Goal: Transaction & Acquisition: Download file/media

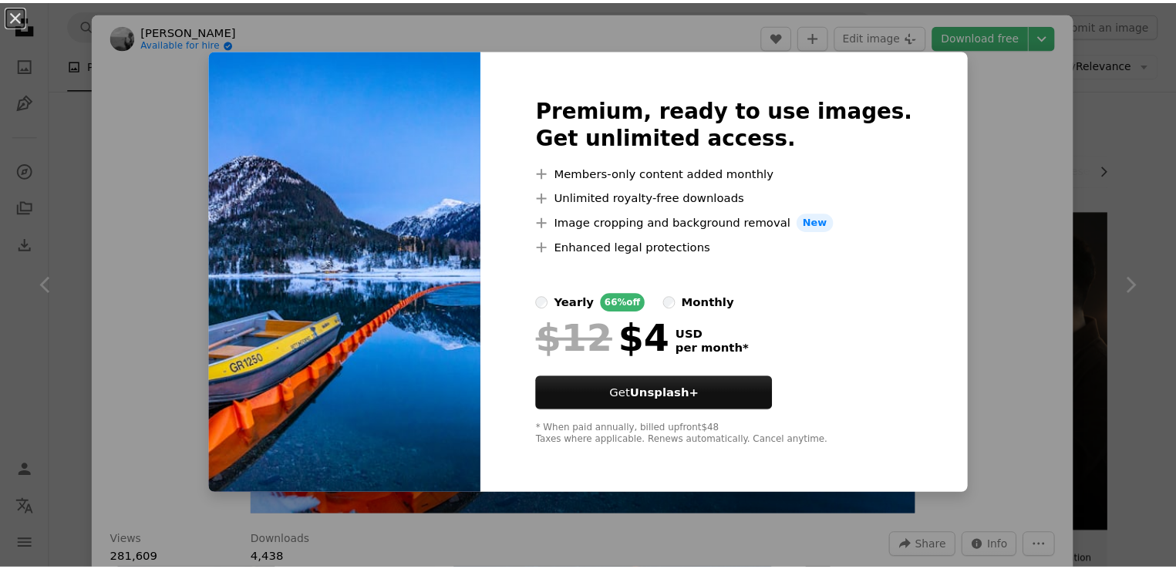
scroll to position [231, 0]
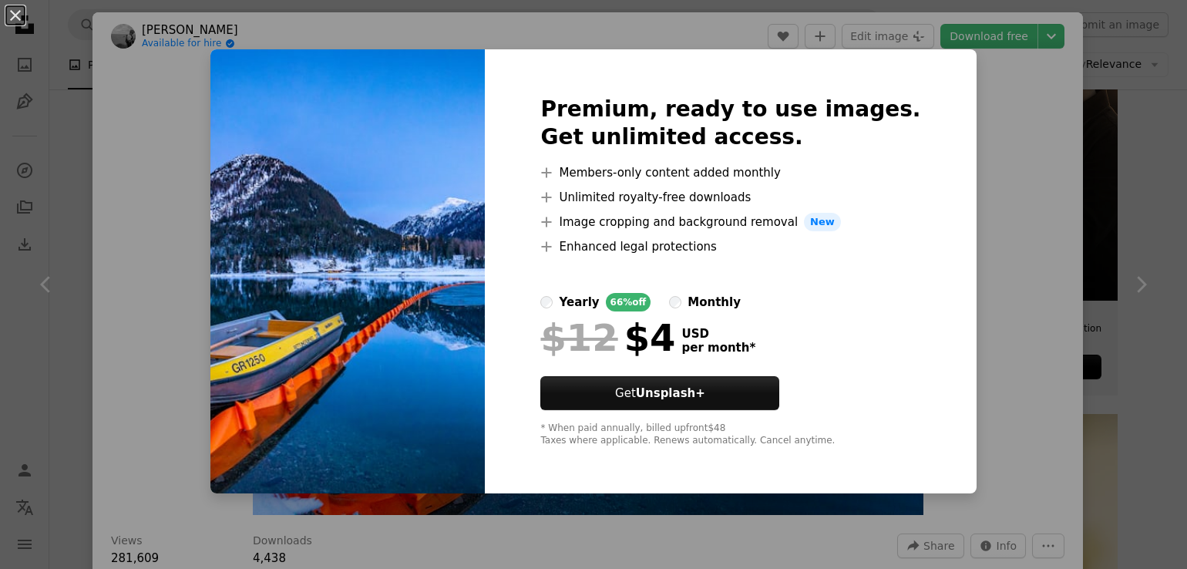
drag, startPoint x: 1025, startPoint y: 192, endPoint x: 1030, endPoint y: 177, distance: 15.4
click at [1027, 192] on div "An X shape Premium, ready to use images. Get unlimited access. A plus sign Memb…" at bounding box center [593, 284] width 1187 height 569
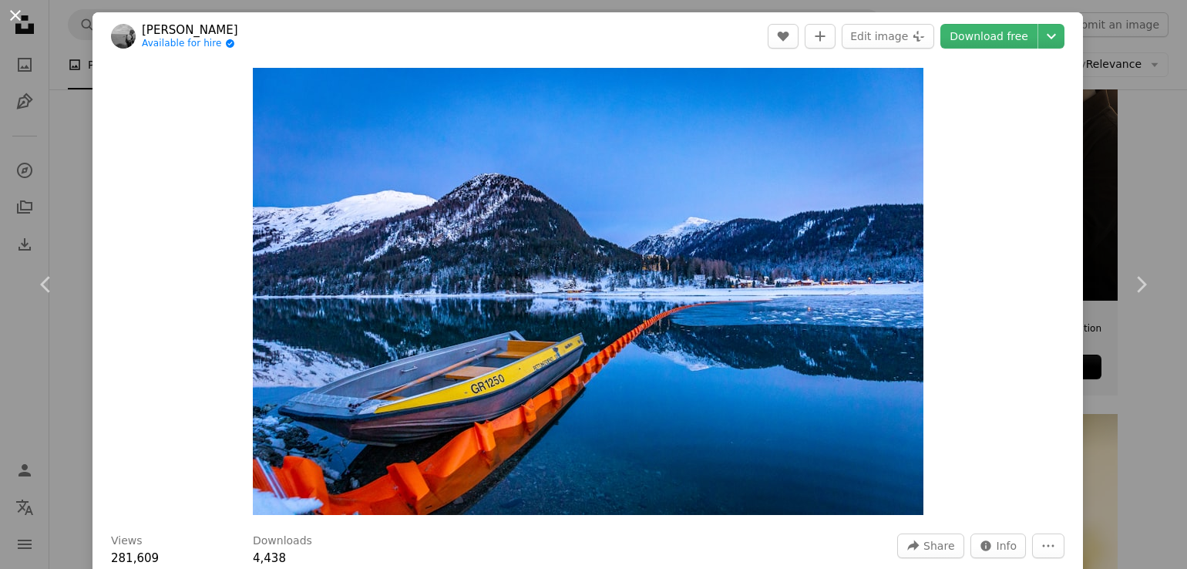
click at [6, 15] on button "An X shape" at bounding box center [15, 15] width 19 height 19
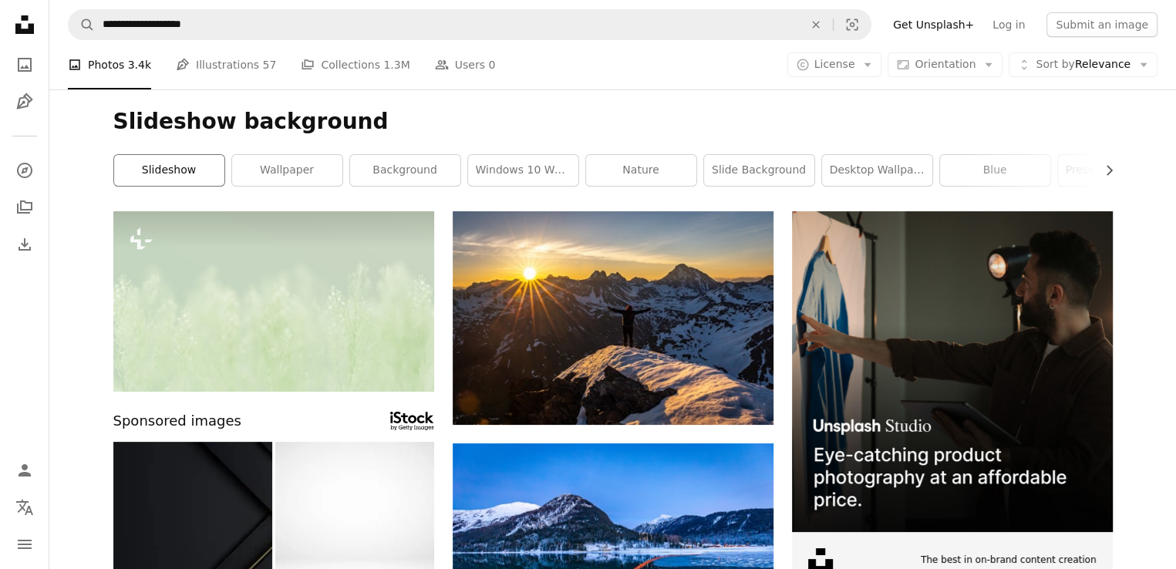
click at [189, 170] on link "slideshow" at bounding box center [169, 170] width 110 height 31
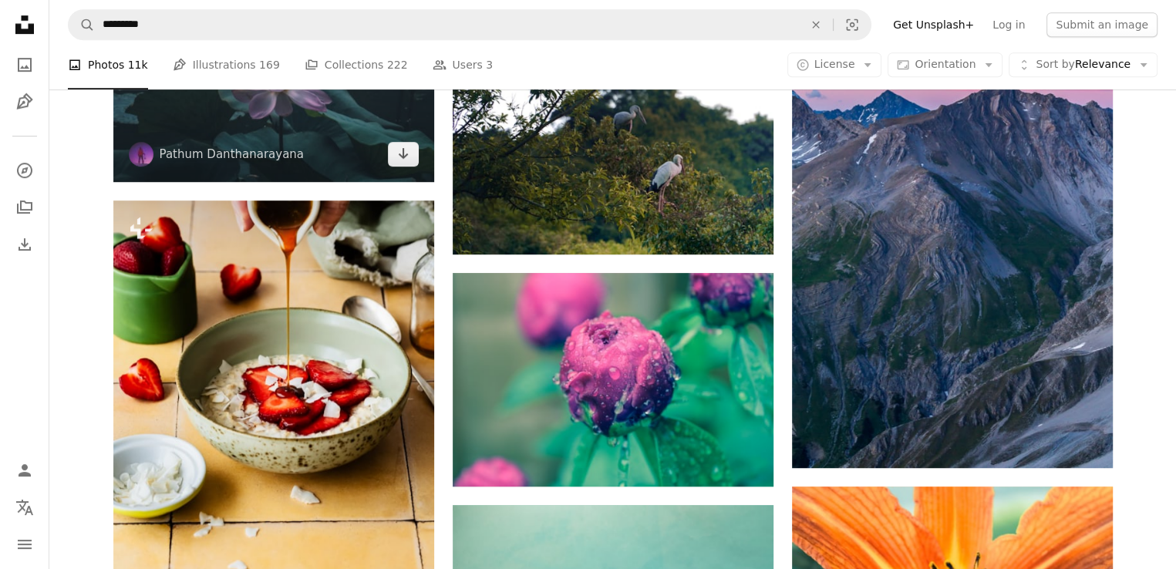
scroll to position [694, 0]
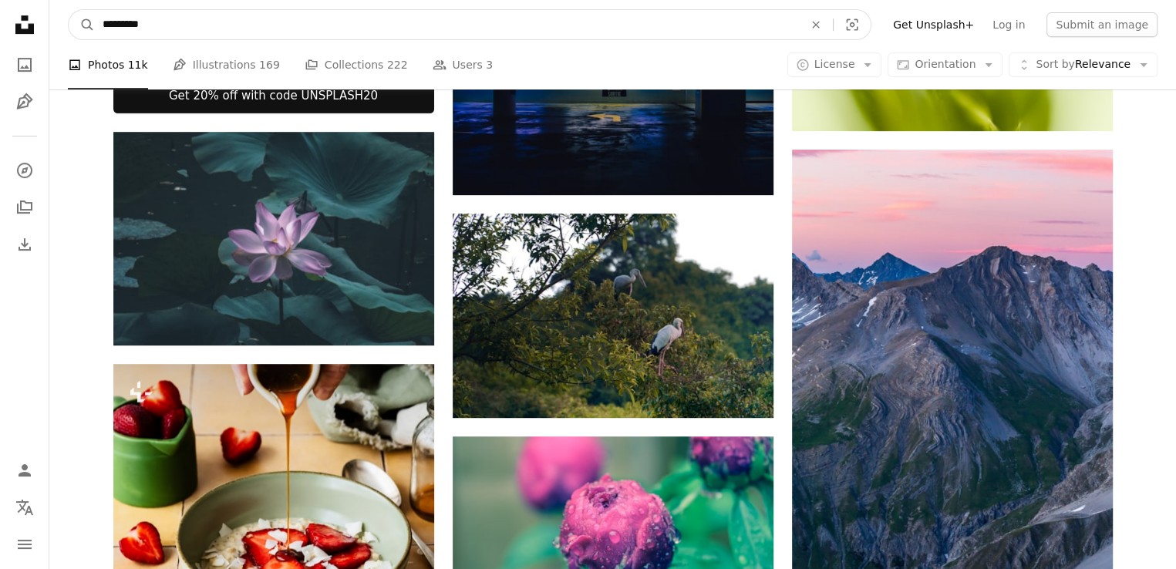
click at [210, 32] on input "*********" at bounding box center [447, 24] width 704 height 29
type input "**********"
click button "A magnifying glass" at bounding box center [82, 24] width 26 height 29
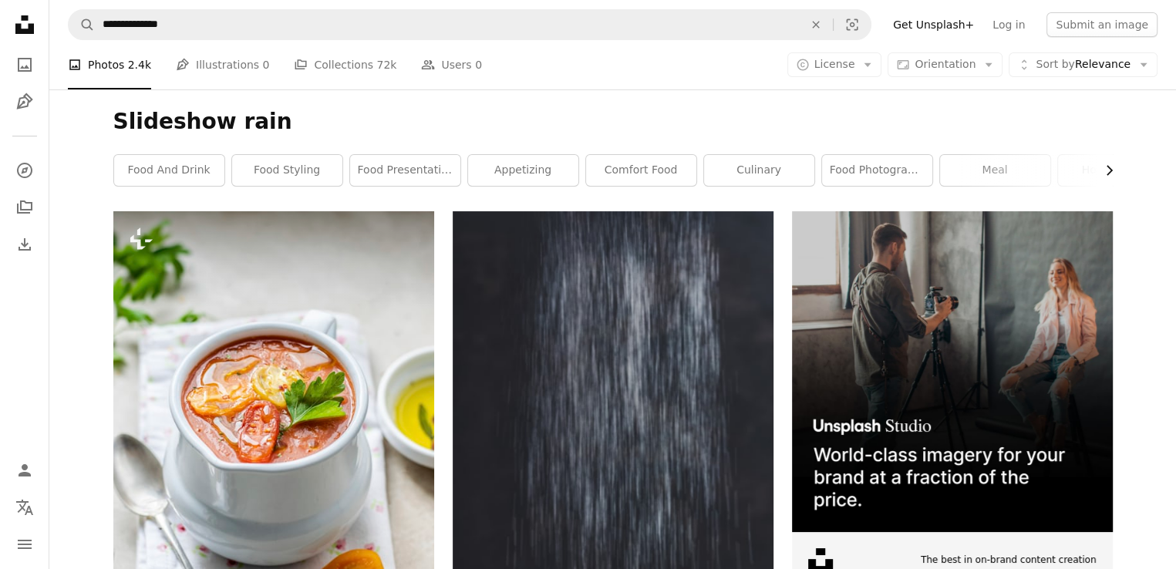
click at [1107, 170] on icon "Chevron right" at bounding box center [1108, 170] width 15 height 15
click at [1107, 170] on link "blueberry" at bounding box center [1056, 170] width 110 height 31
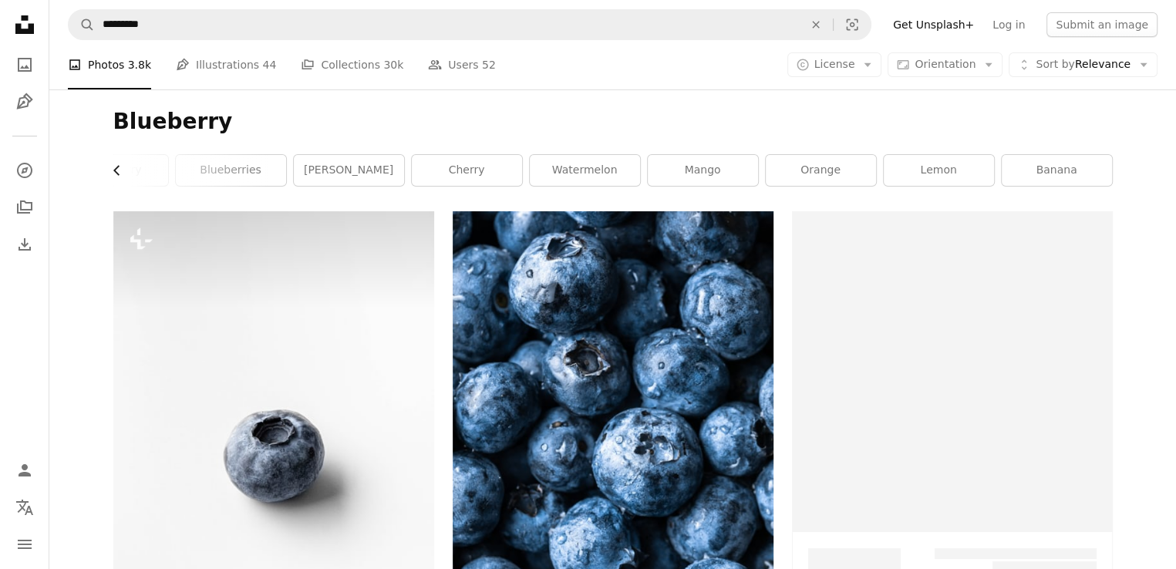
click at [114, 170] on icon "button" at bounding box center [116, 170] width 6 height 10
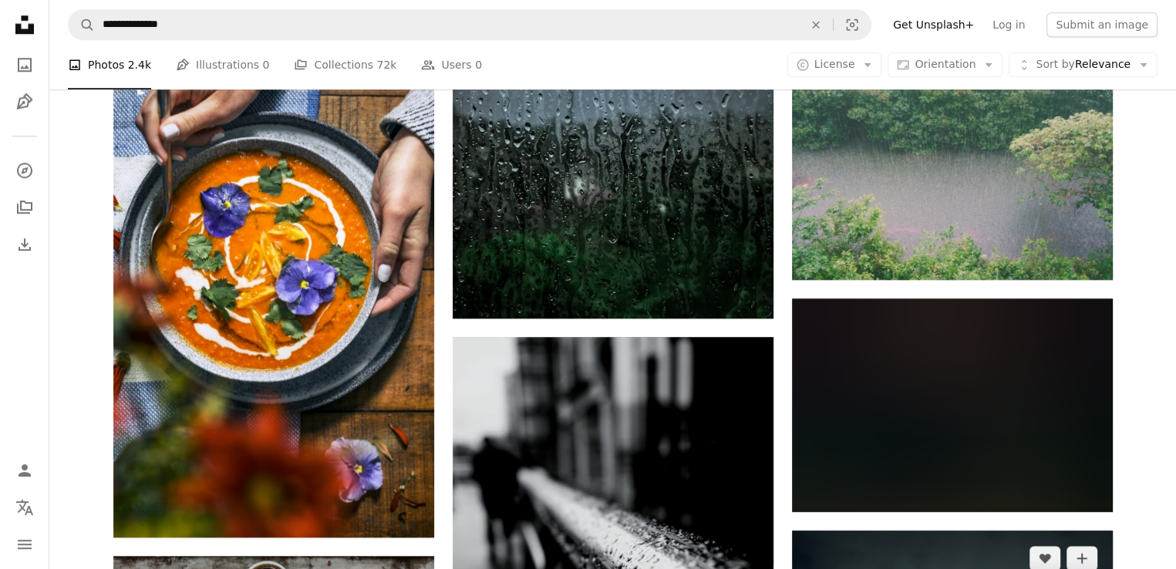
scroll to position [1542, 0]
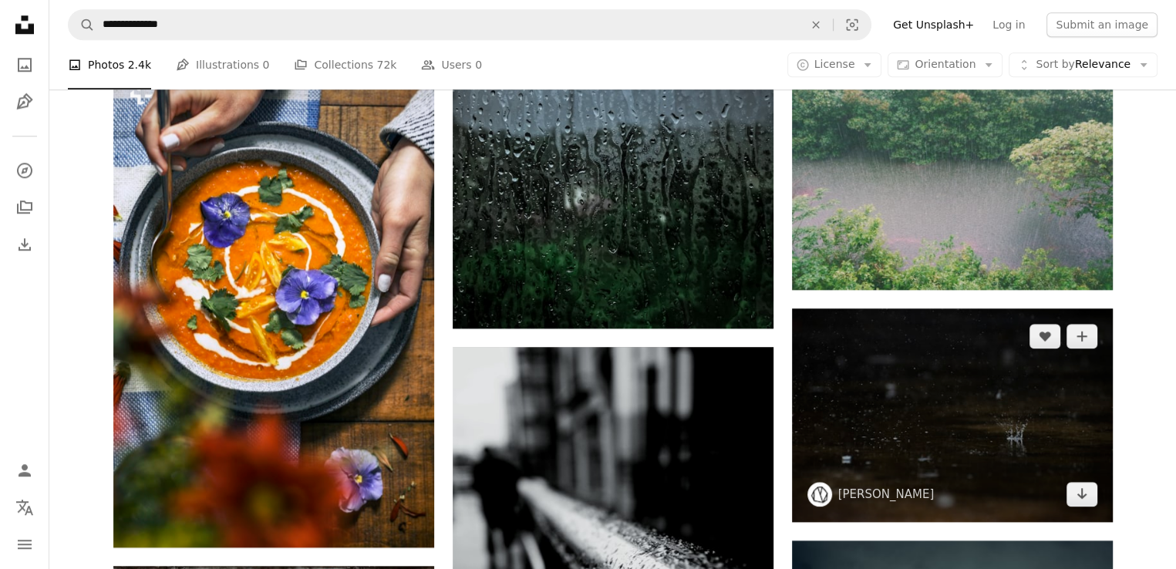
click at [919, 404] on img at bounding box center [952, 415] width 321 height 214
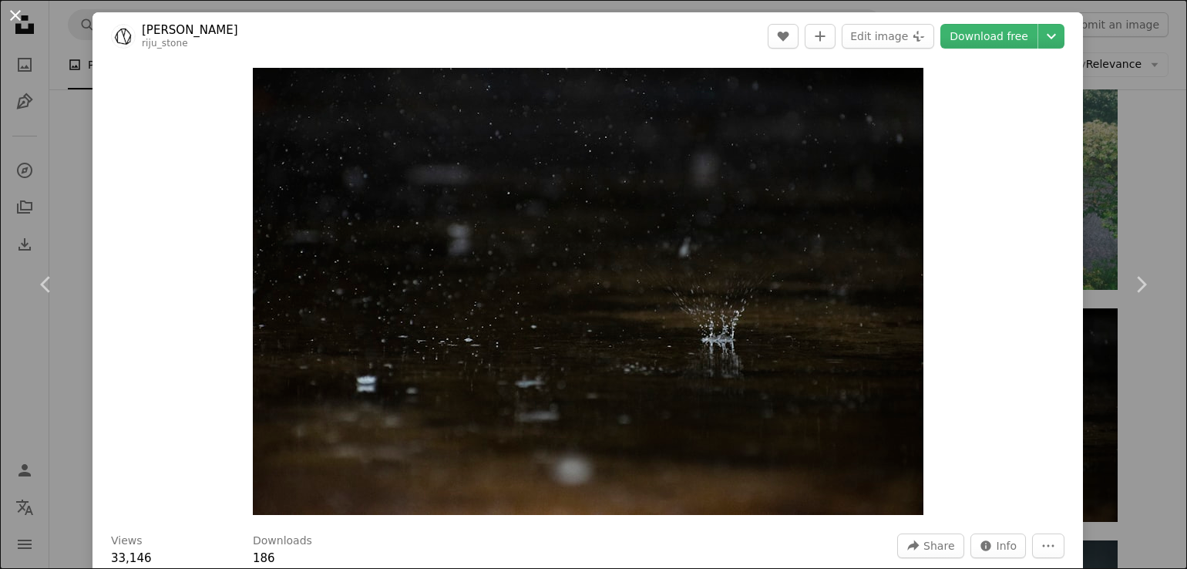
click at [10, 10] on button "An X shape" at bounding box center [15, 15] width 19 height 19
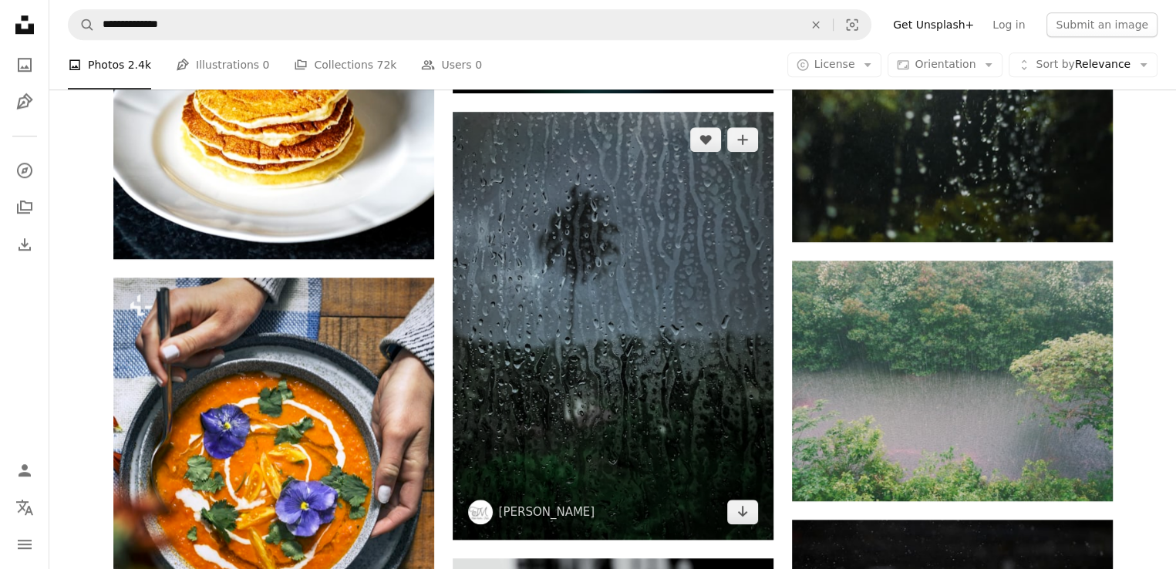
scroll to position [1310, 0]
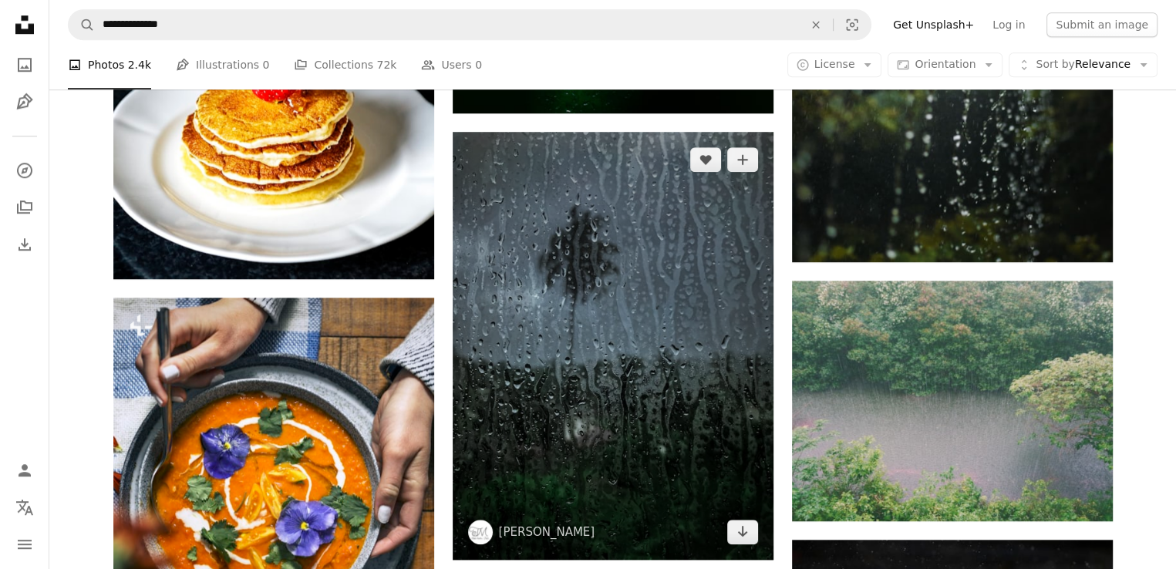
click at [640, 297] on img at bounding box center [612, 346] width 321 height 428
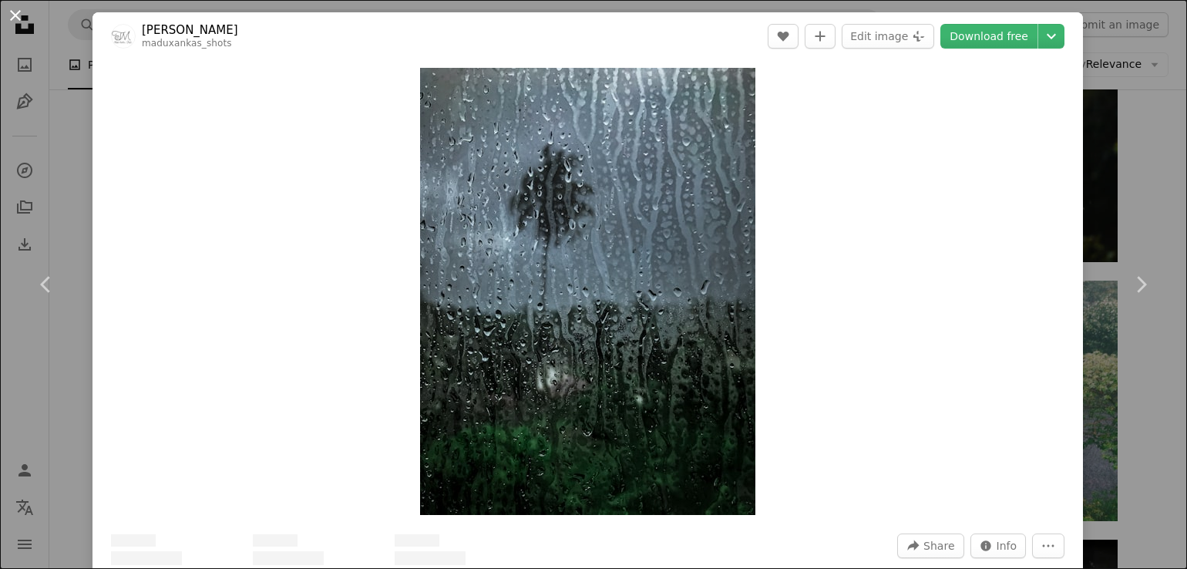
click at [18, 15] on button "An X shape" at bounding box center [15, 15] width 19 height 19
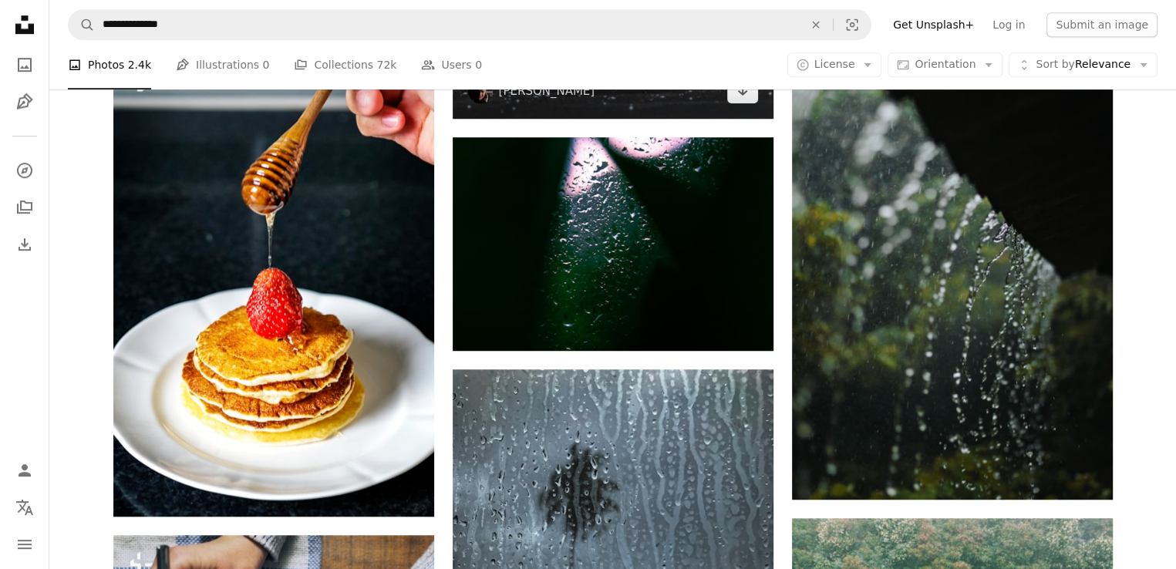
scroll to position [1079, 0]
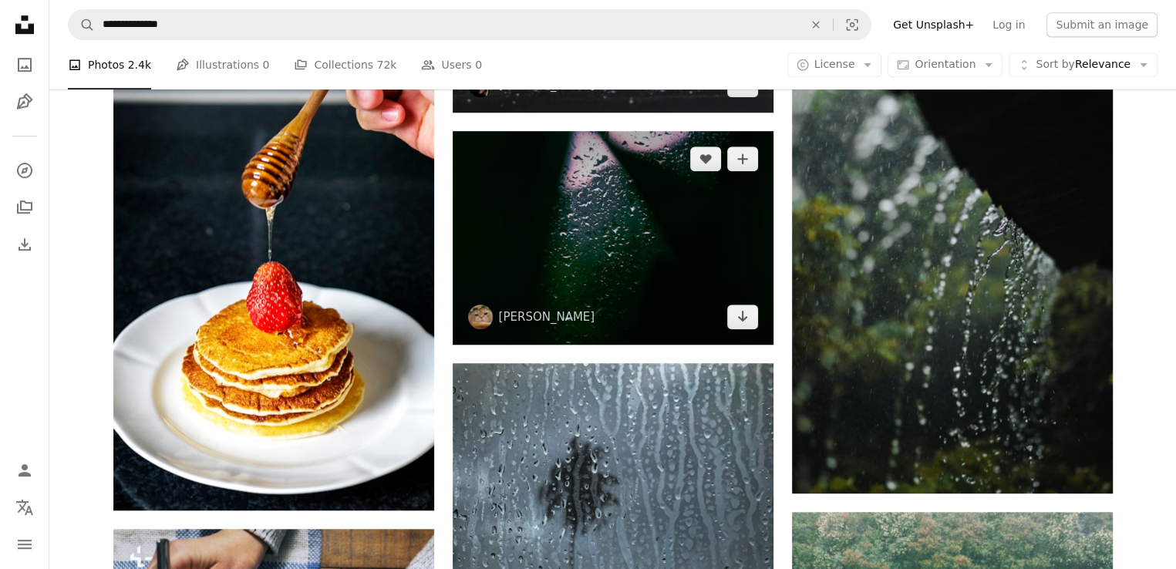
click at [580, 253] on img at bounding box center [612, 238] width 321 height 214
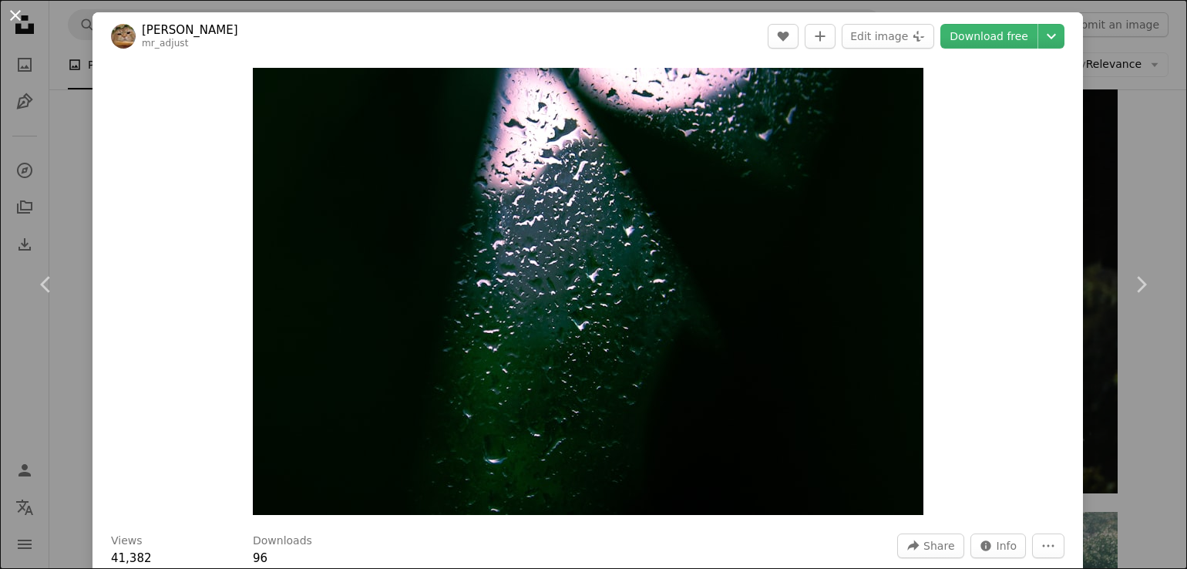
click at [19, 11] on button "An X shape" at bounding box center [15, 15] width 19 height 19
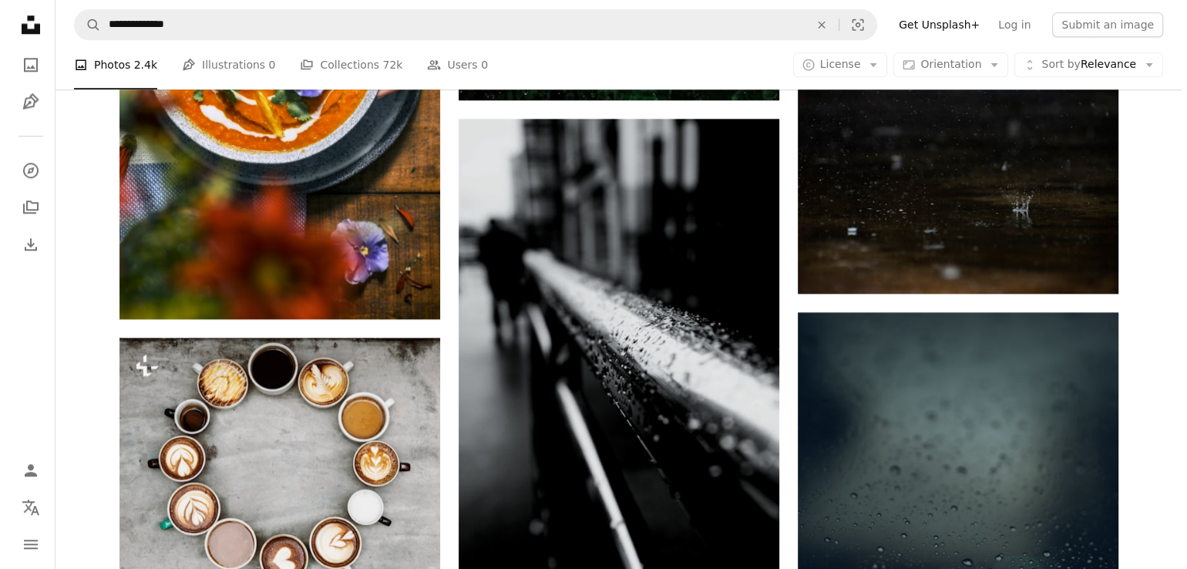
scroll to position [1773, 0]
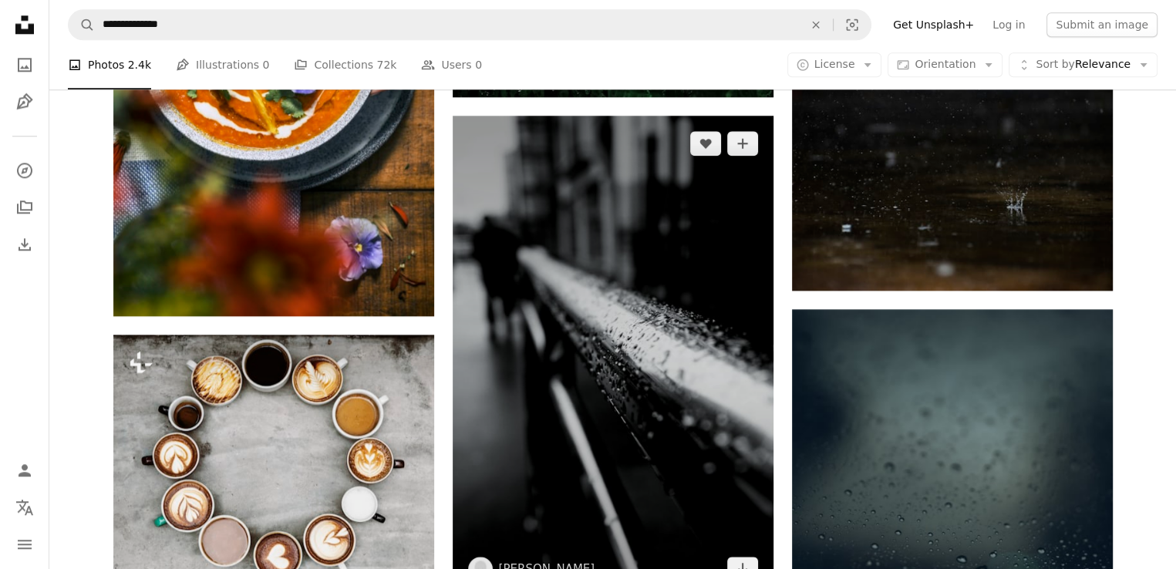
click at [664, 323] on img at bounding box center [612, 356] width 321 height 481
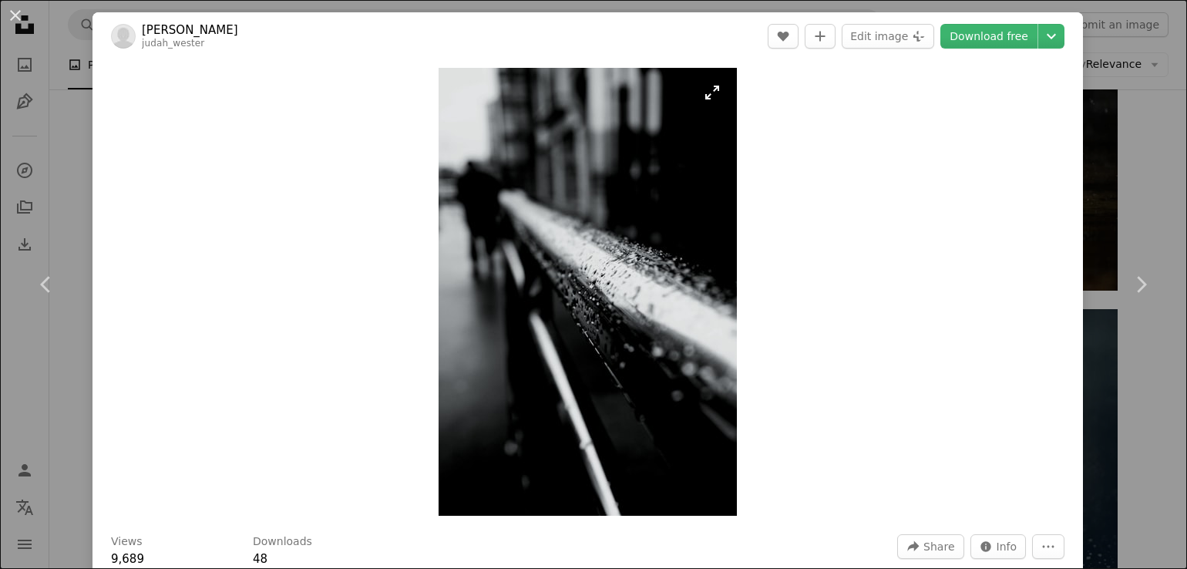
click at [701, 96] on img "Zoom in on this image" at bounding box center [588, 292] width 298 height 448
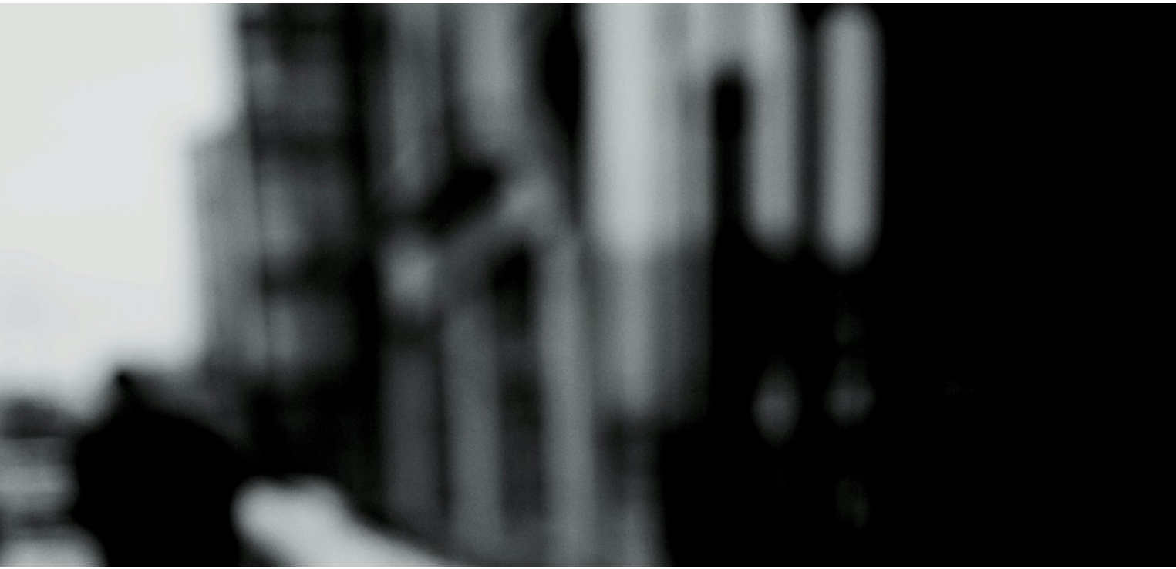
scroll to position [589, 0]
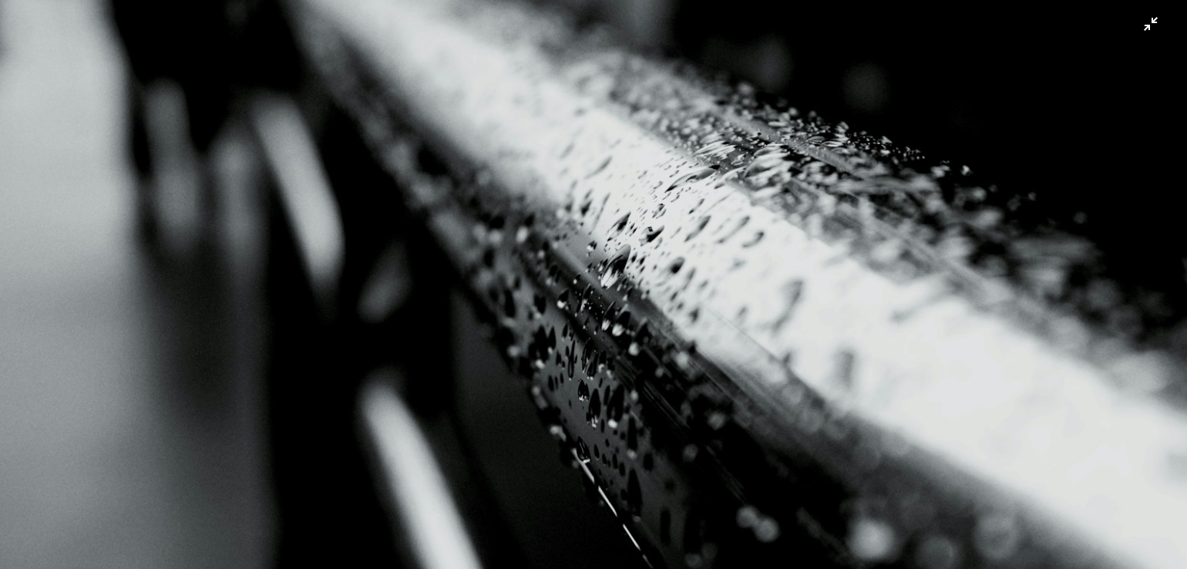
click at [1133, 30] on img "Zoom out on this image" at bounding box center [593, 301] width 1189 height 1783
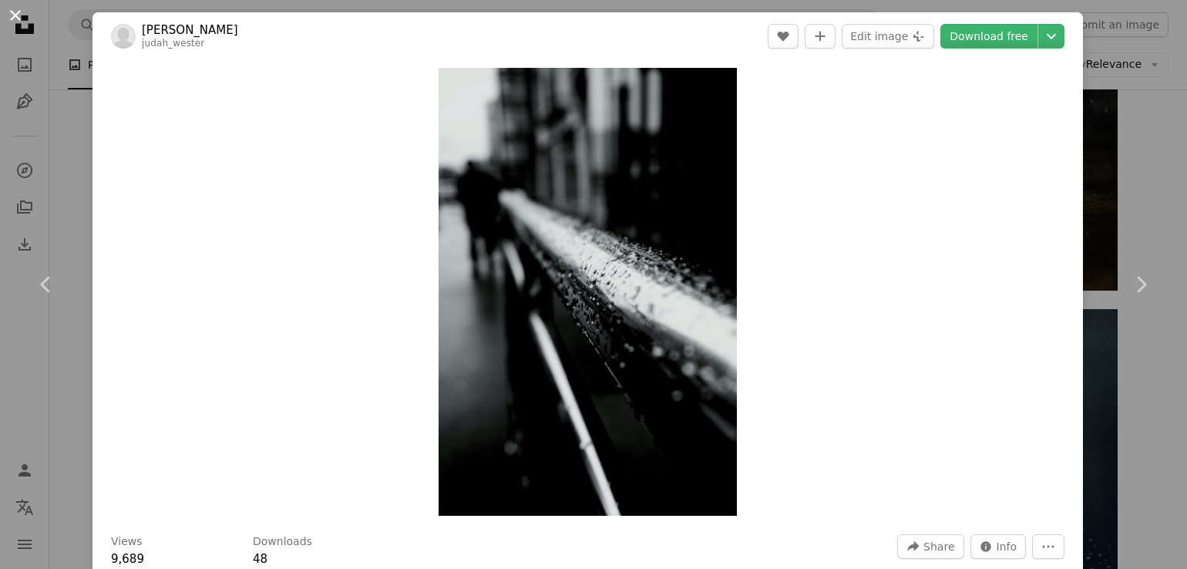
click at [12, 12] on button "An X shape" at bounding box center [15, 15] width 19 height 19
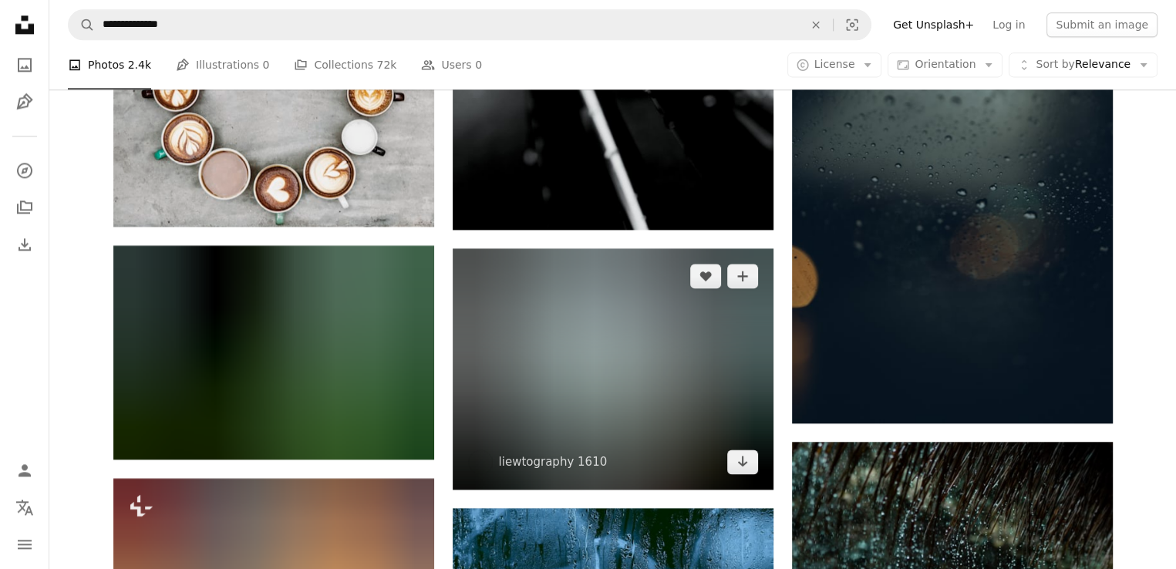
scroll to position [2313, 0]
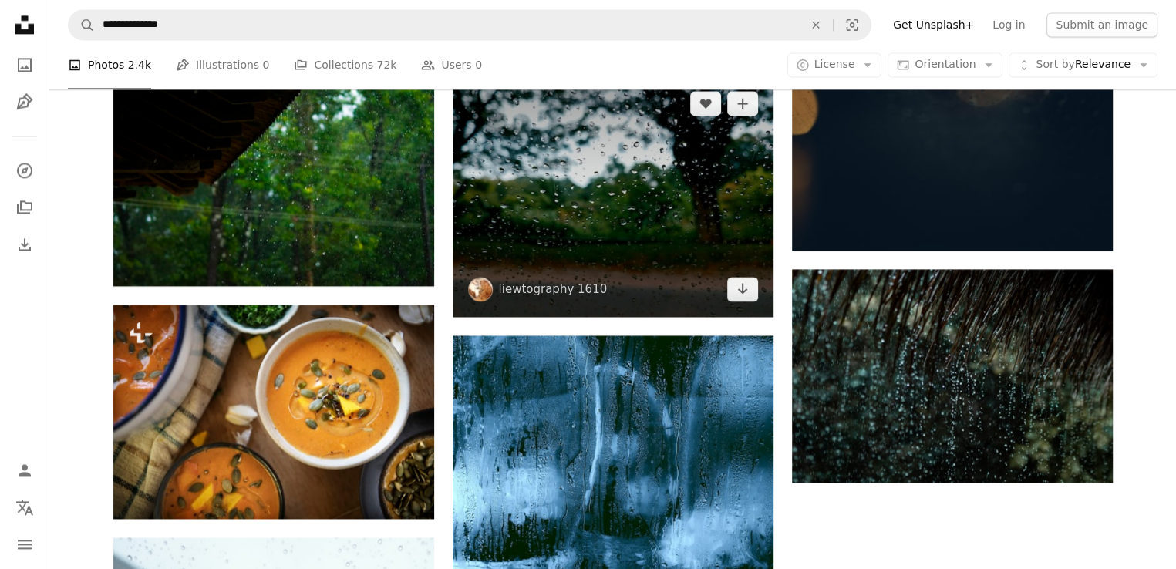
click at [590, 186] on img at bounding box center [612, 196] width 321 height 241
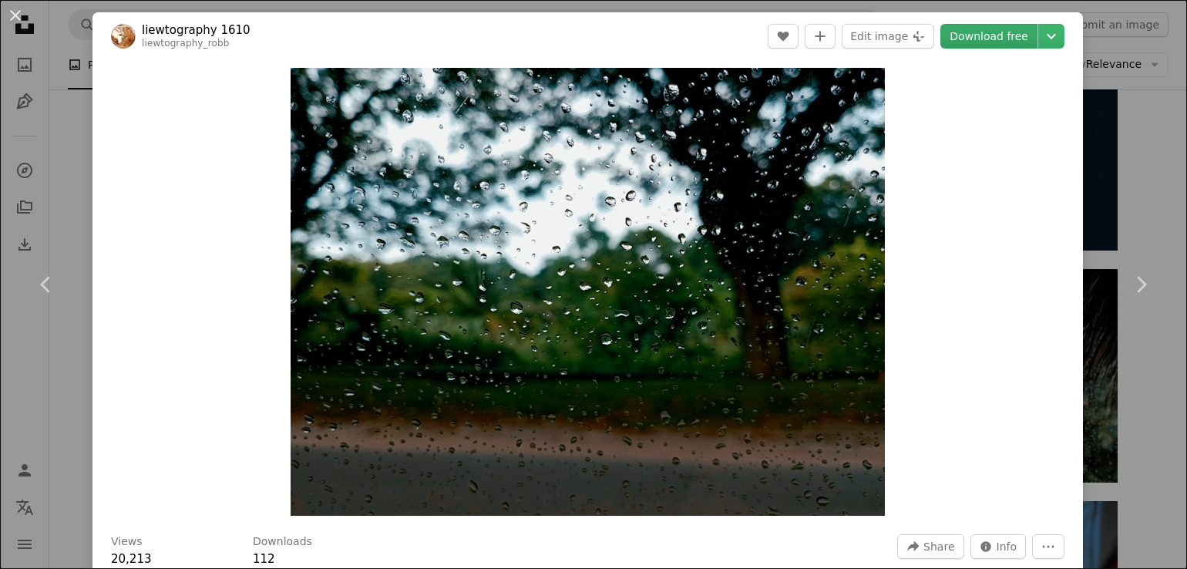
click at [968, 38] on link "Download free" at bounding box center [988, 36] width 97 height 25
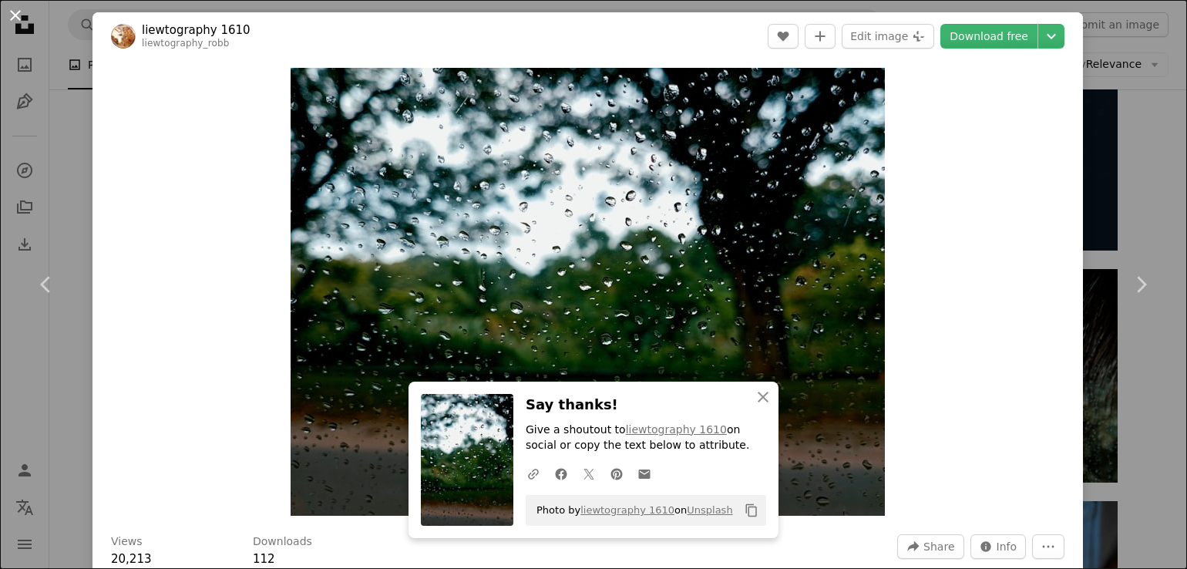
click at [9, 17] on button "An X shape" at bounding box center [15, 15] width 19 height 19
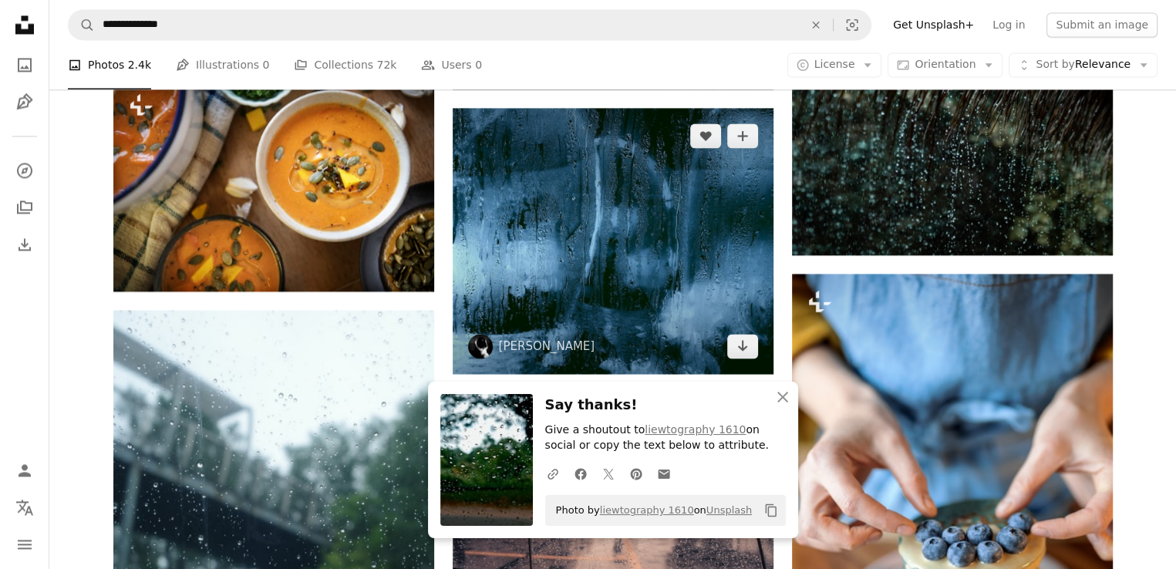
scroll to position [2544, 0]
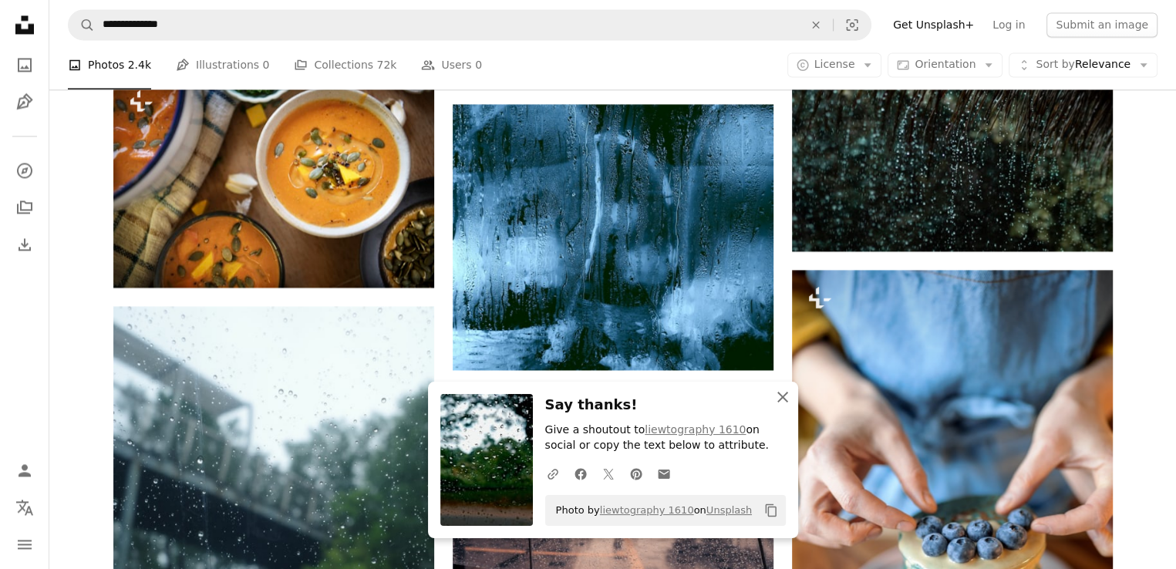
click at [780, 389] on icon "An X shape" at bounding box center [782, 397] width 19 height 19
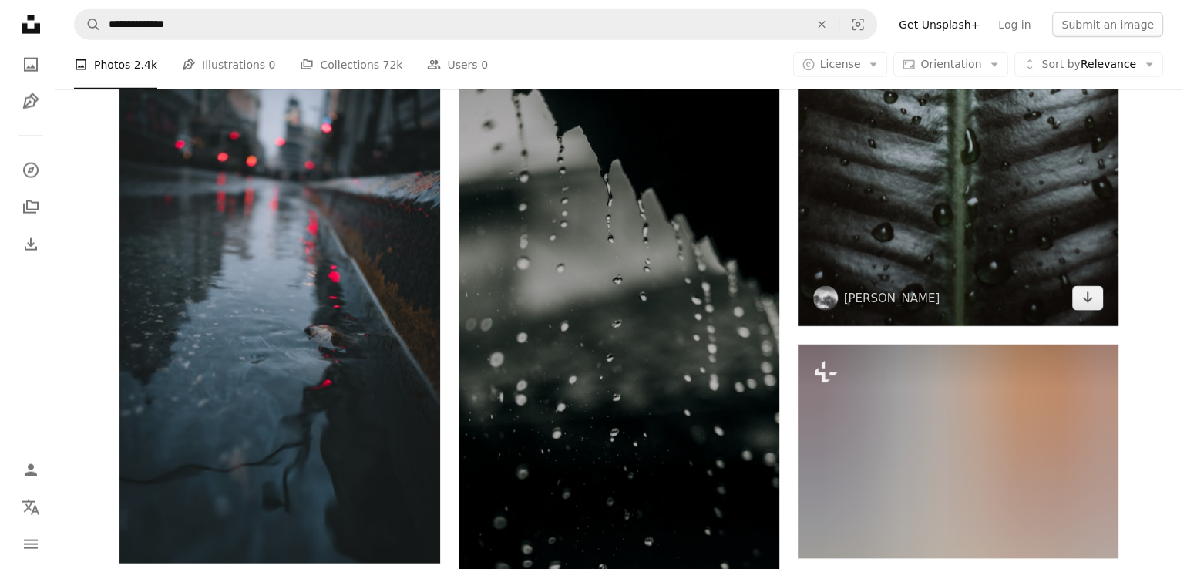
scroll to position [3700, 0]
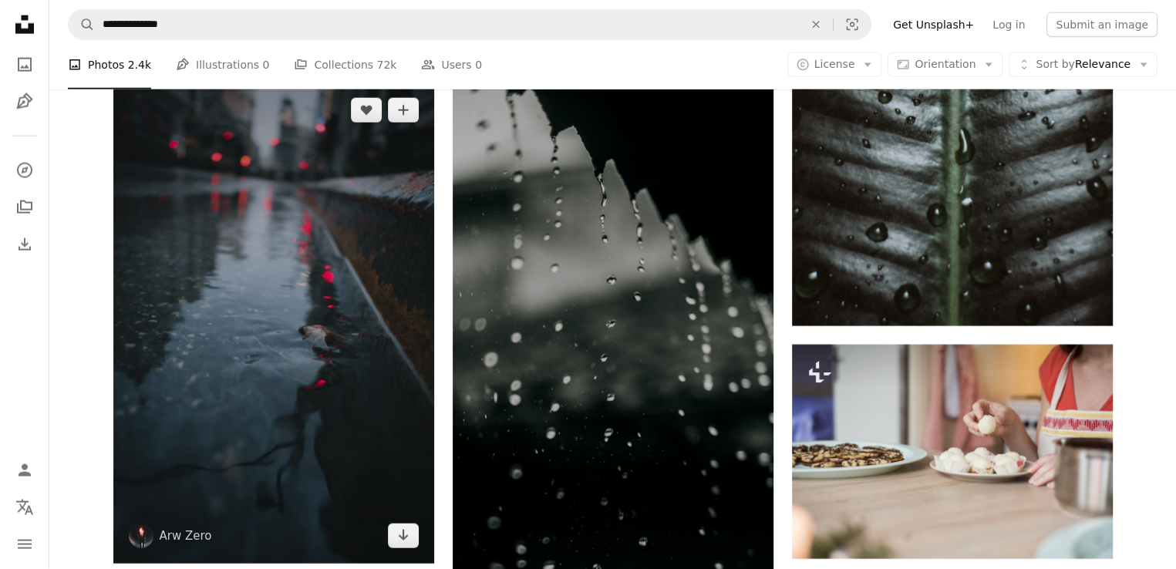
click at [378, 315] on img at bounding box center [273, 322] width 321 height 481
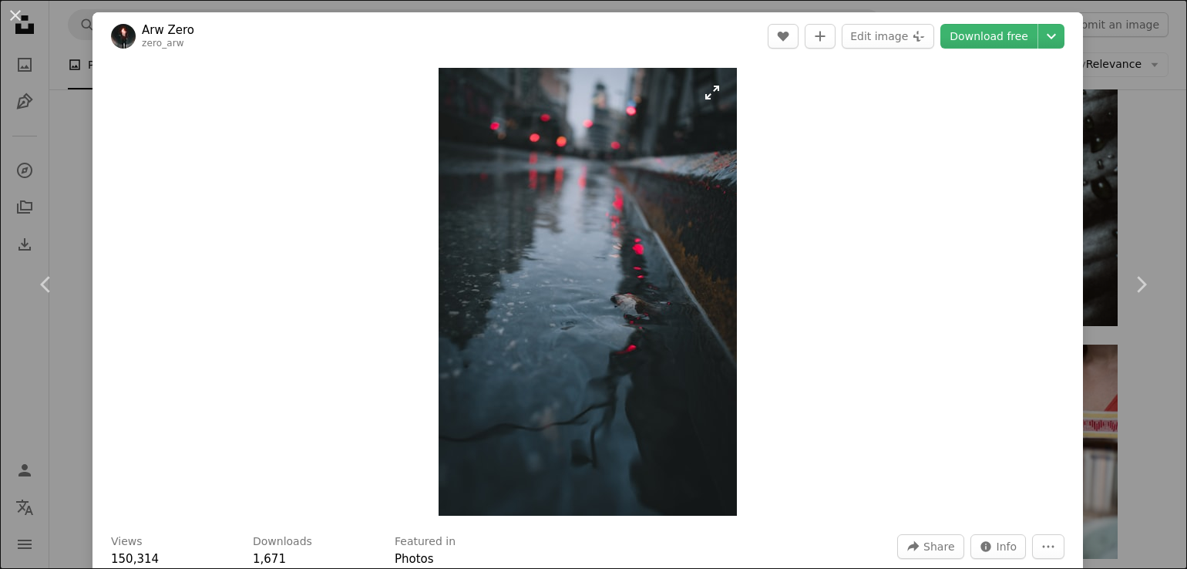
click at [709, 94] on img "Zoom in on this image" at bounding box center [588, 292] width 298 height 448
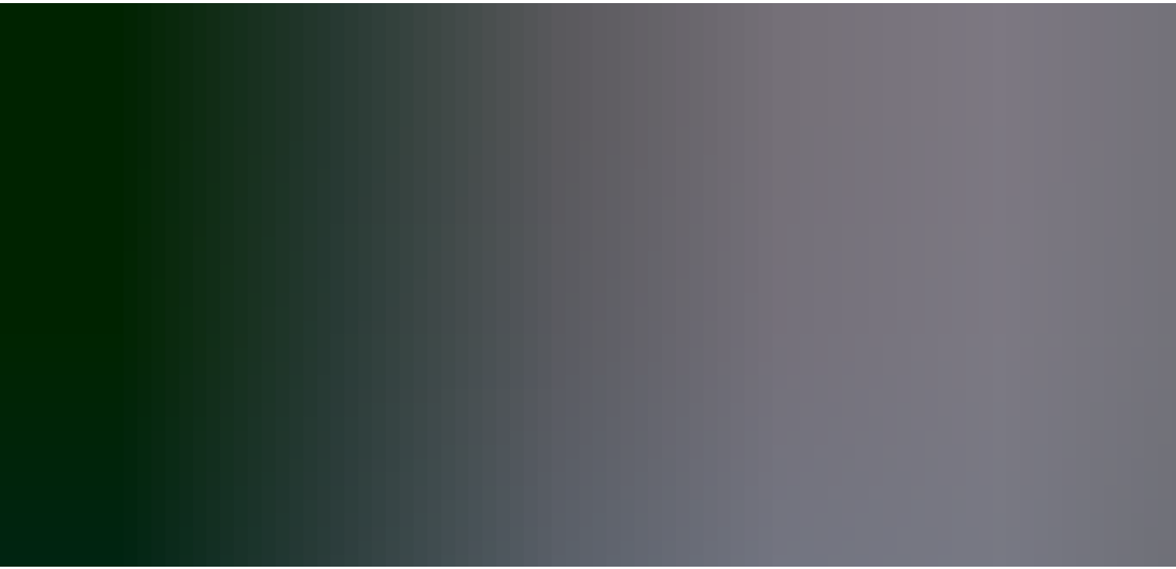
scroll to position [590, 0]
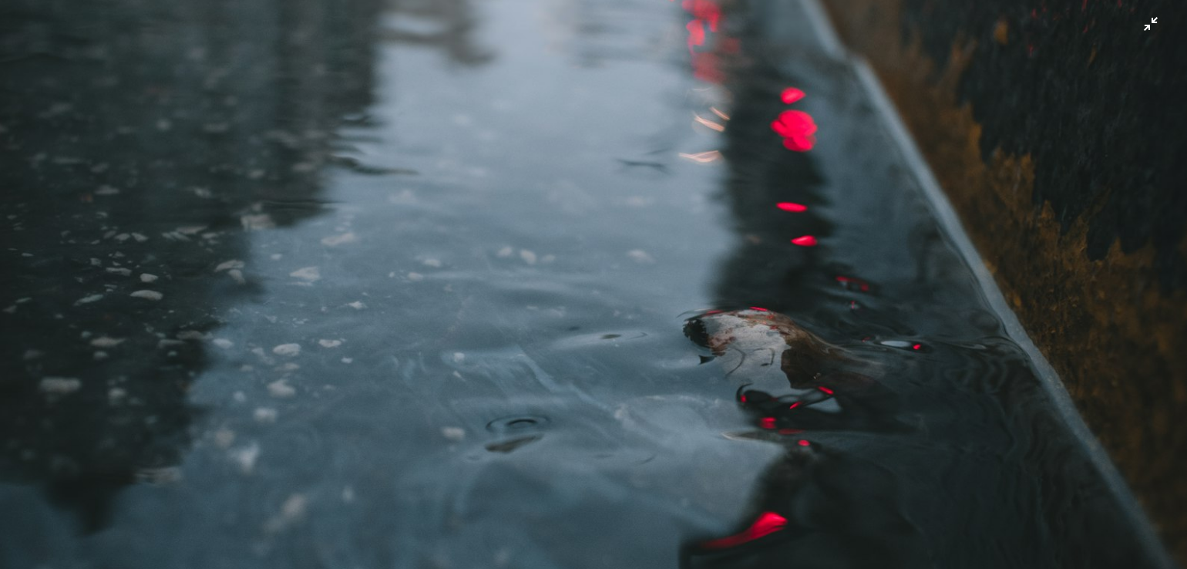
click at [1132, 32] on img "Zoom out on this image" at bounding box center [593, 301] width 1189 height 1783
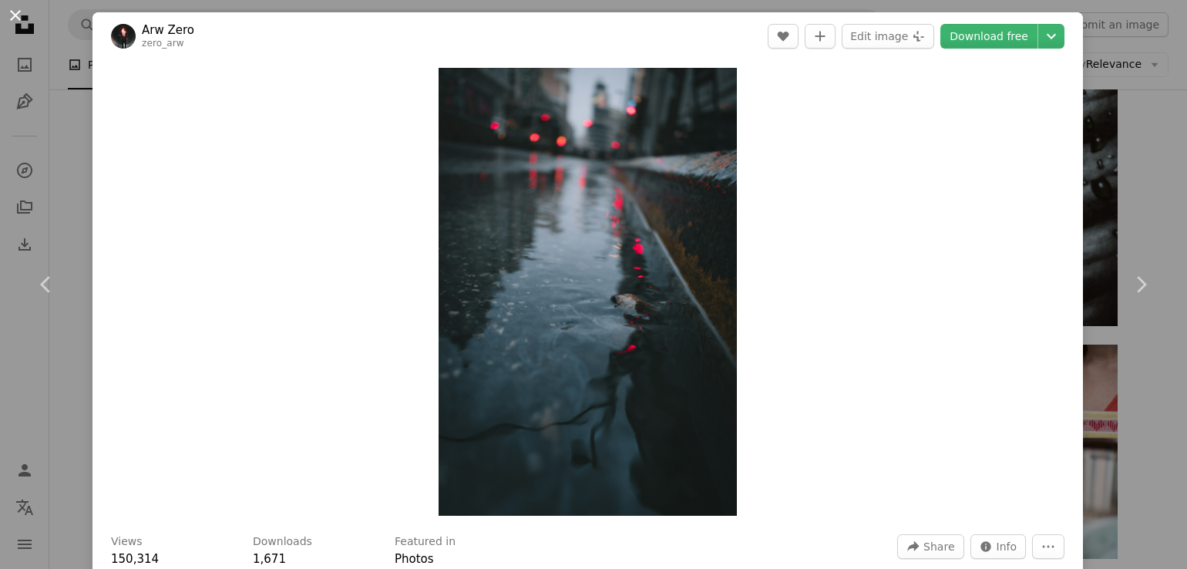
click at [12, 11] on button "An X shape" at bounding box center [15, 15] width 19 height 19
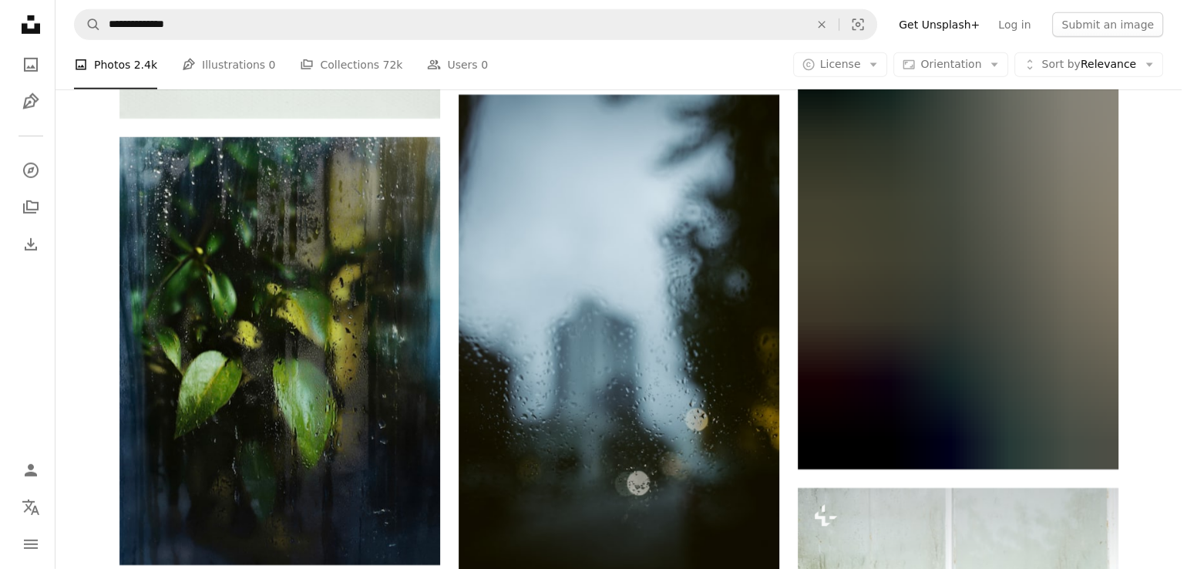
scroll to position [4779, 0]
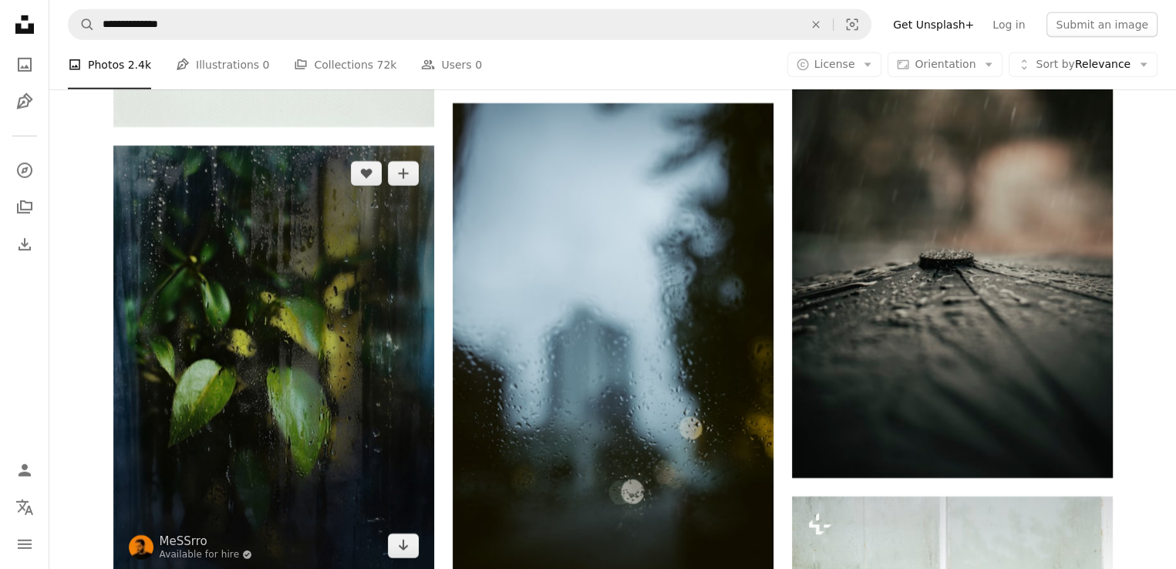
click at [351, 355] on img at bounding box center [273, 360] width 321 height 428
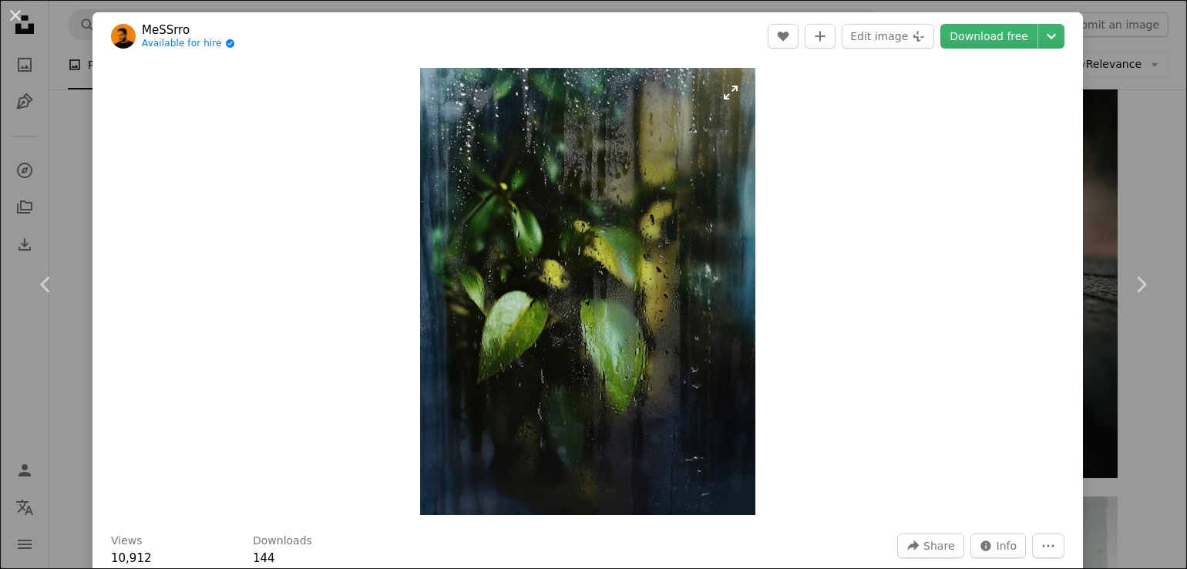
click at [722, 95] on img "Zoom in on this image" at bounding box center [587, 291] width 335 height 447
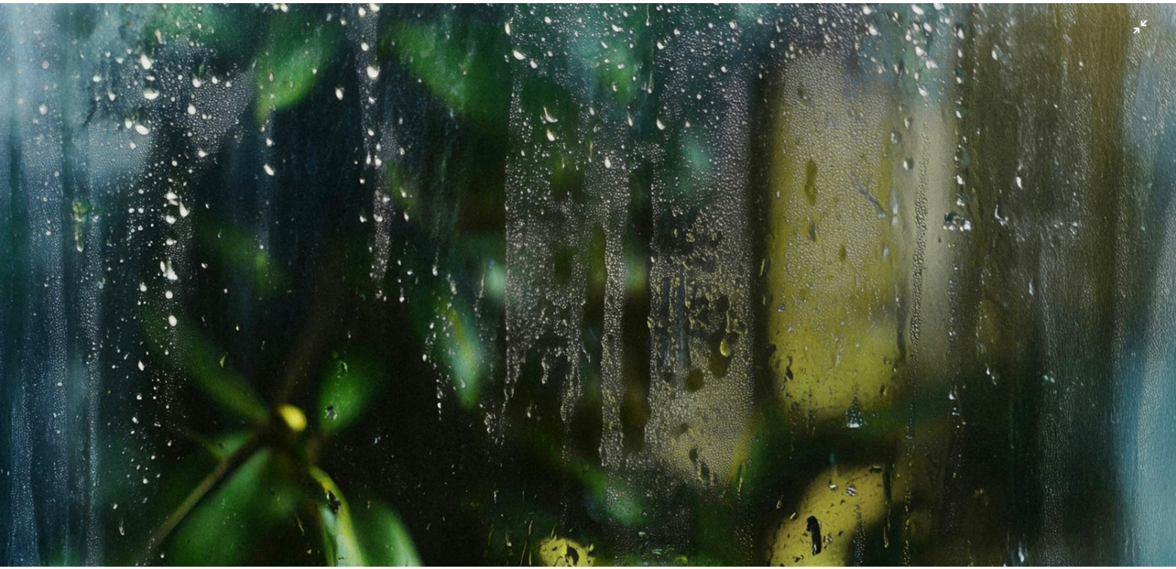
scroll to position [492, 0]
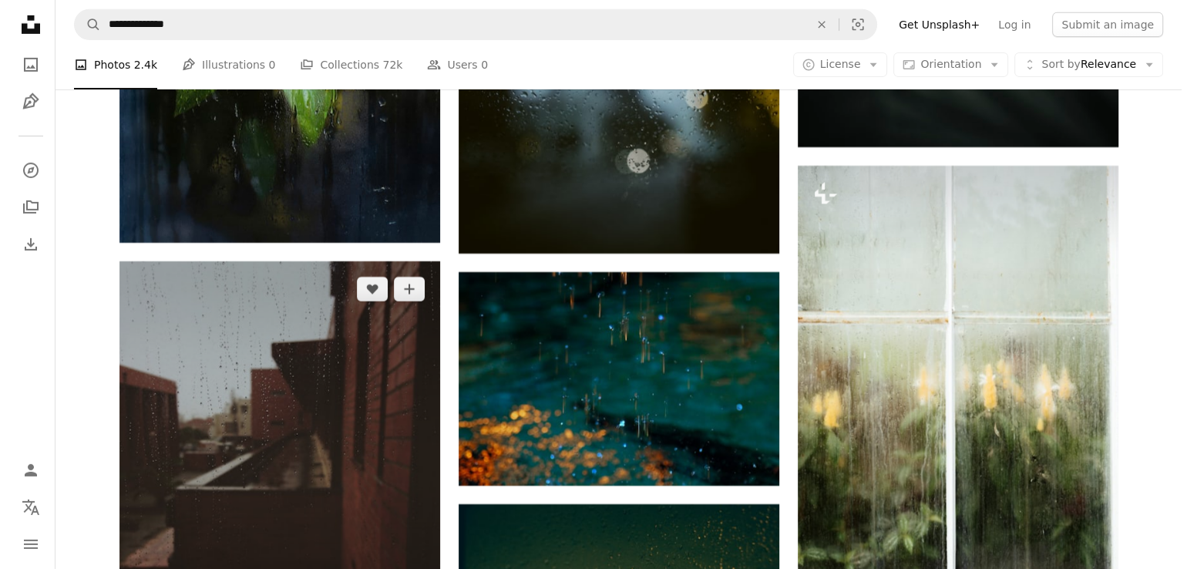
scroll to position [5242, 0]
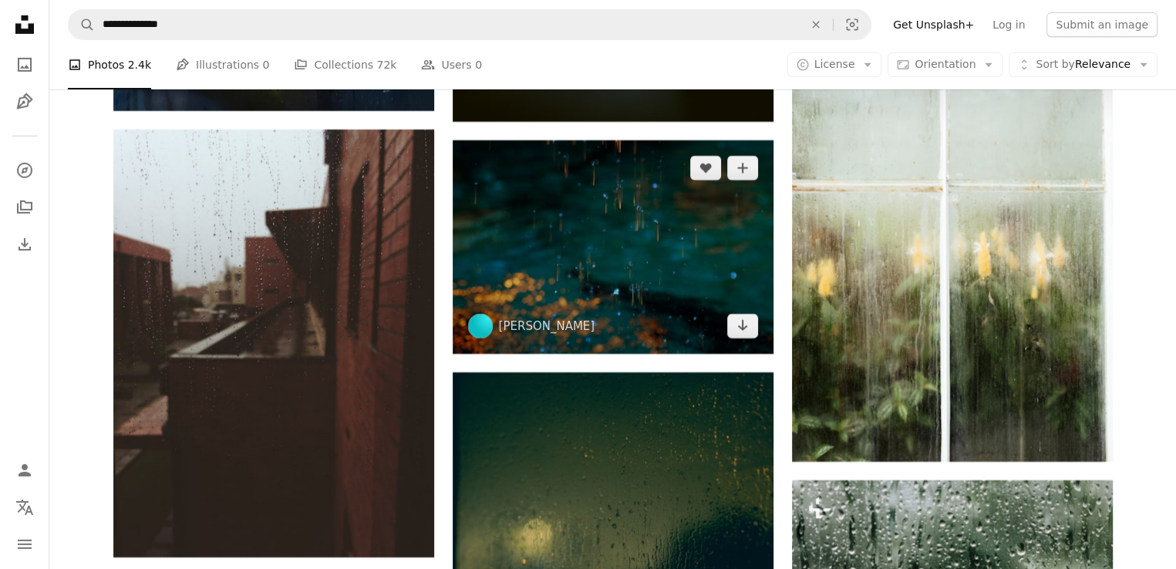
click at [623, 214] on img at bounding box center [612, 247] width 321 height 214
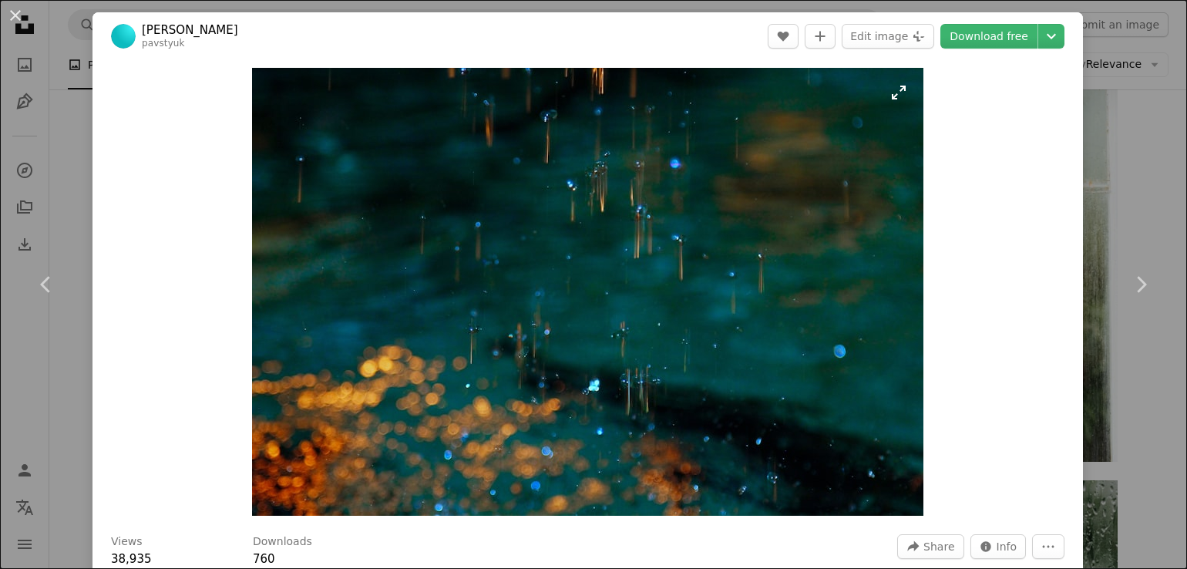
click at [888, 100] on img "Zoom in on this image" at bounding box center [587, 292] width 671 height 448
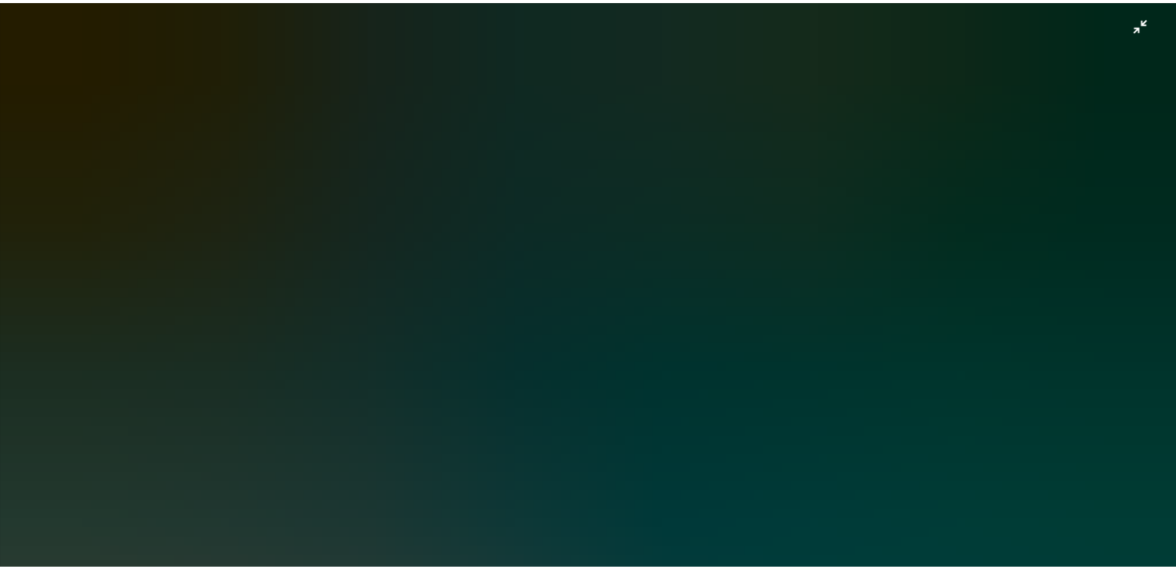
scroll to position [104, 0]
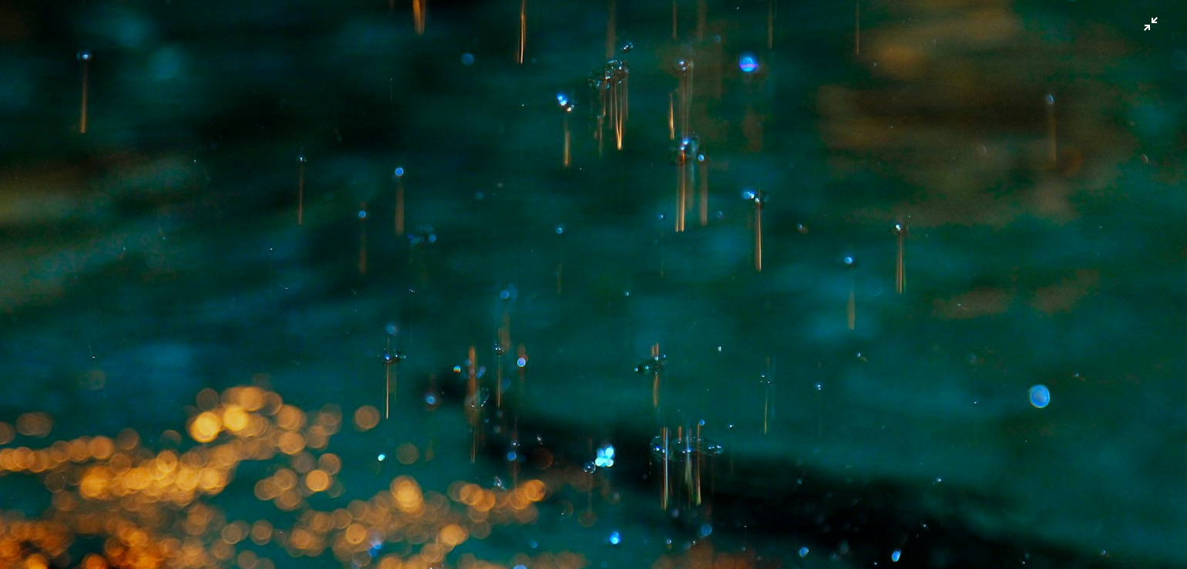
click at [782, 195] on img "Zoom out on this image" at bounding box center [593, 291] width 1189 height 792
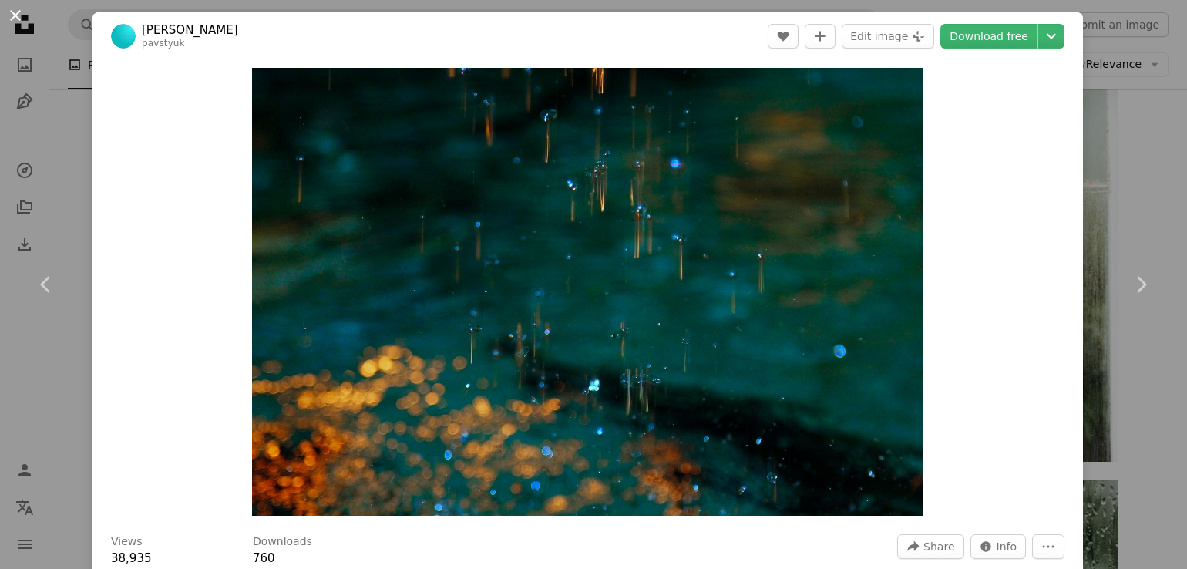
click at [19, 7] on button "An X shape" at bounding box center [15, 15] width 19 height 19
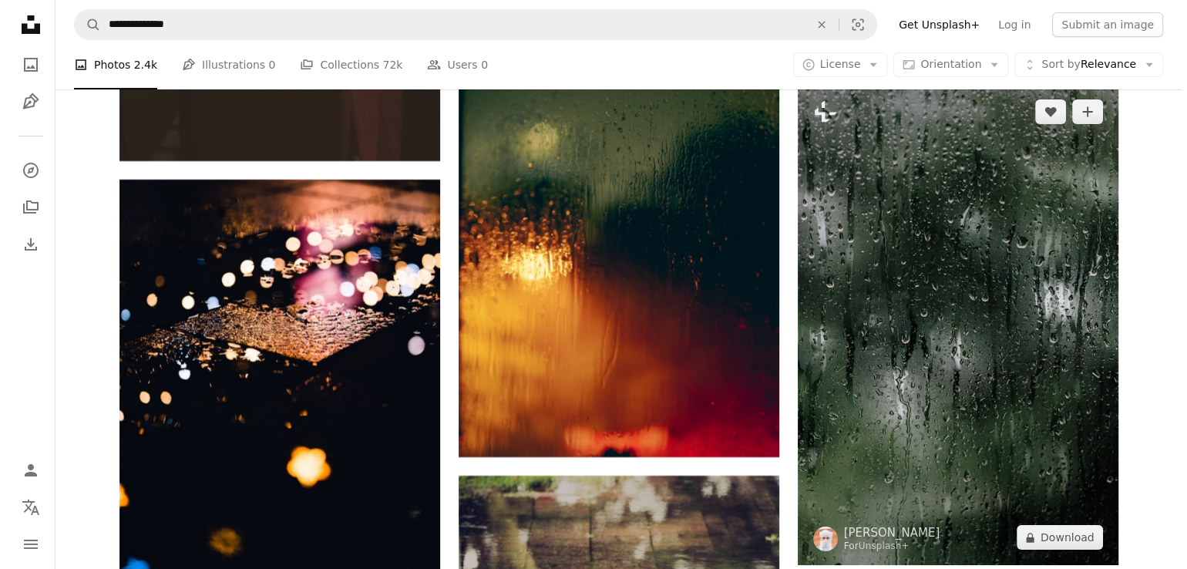
scroll to position [5704, 0]
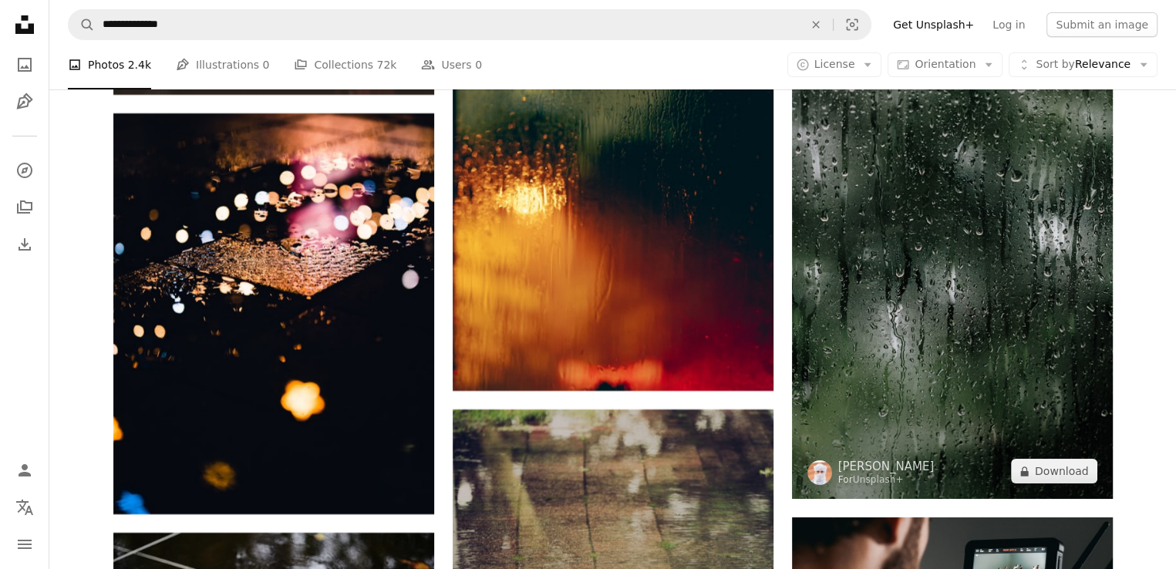
click at [896, 318] on img at bounding box center [952, 258] width 321 height 481
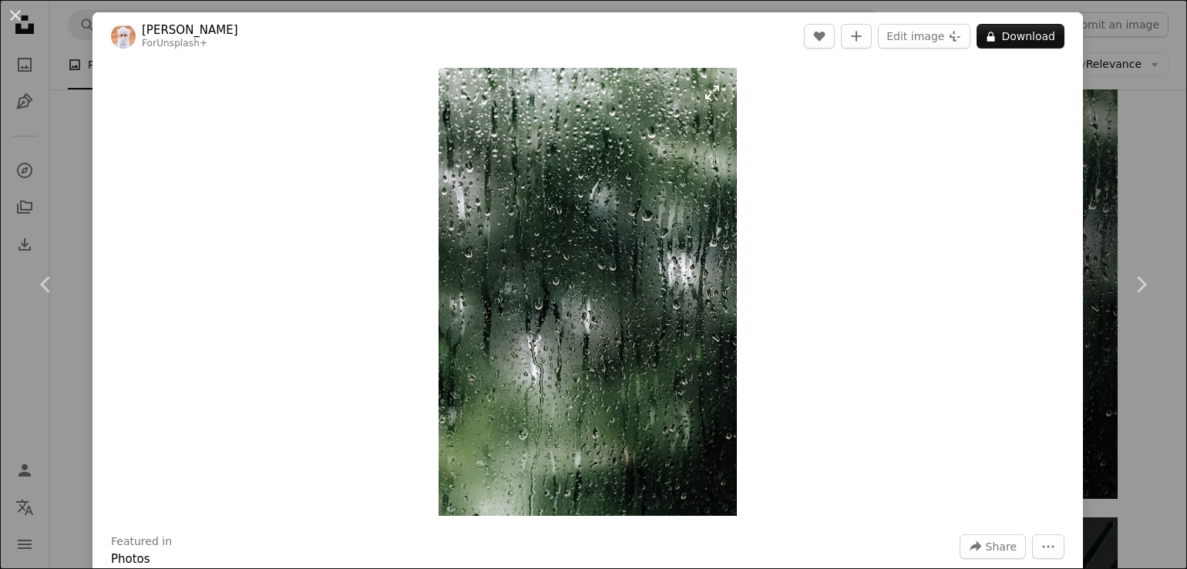
click at [706, 99] on img "Zoom in on this image" at bounding box center [588, 292] width 298 height 448
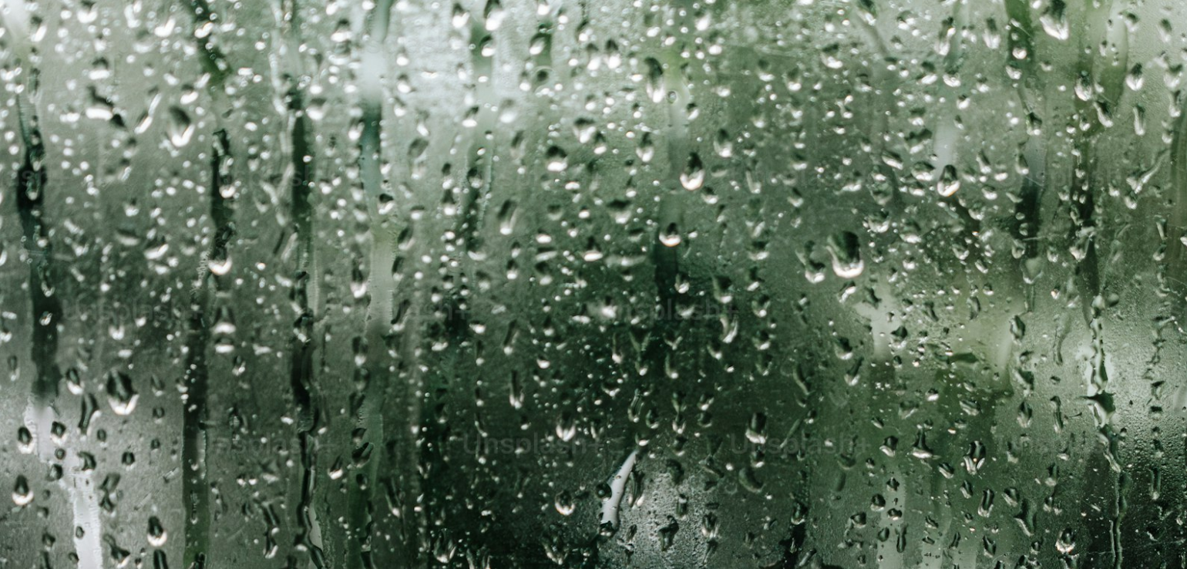
scroll to position [589, 0]
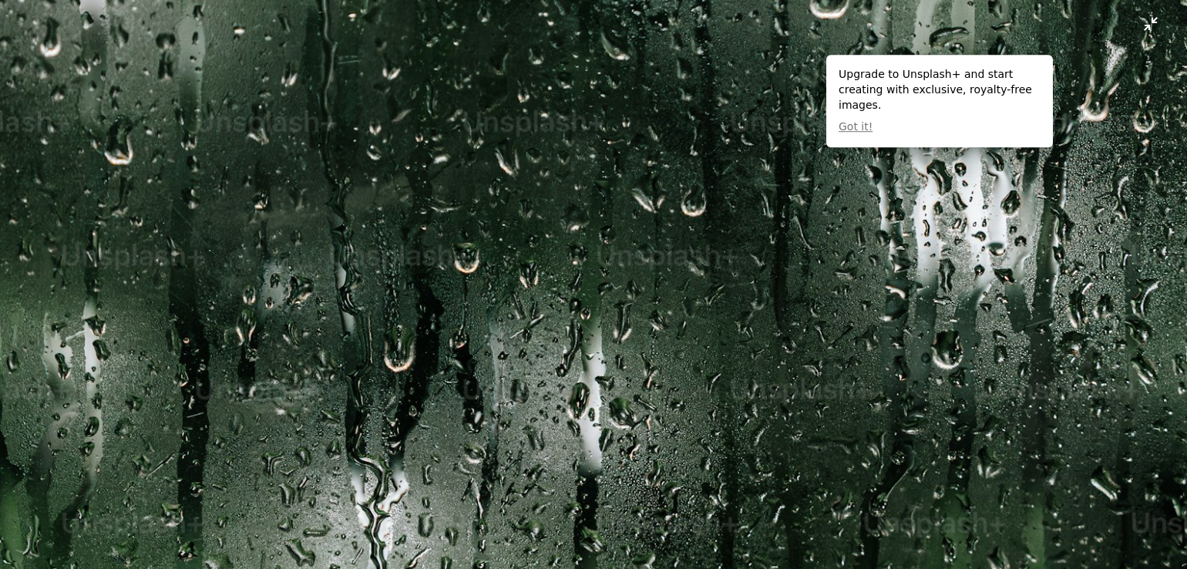
click at [621, 242] on img "Zoom out on this image" at bounding box center [593, 301] width 1189 height 1783
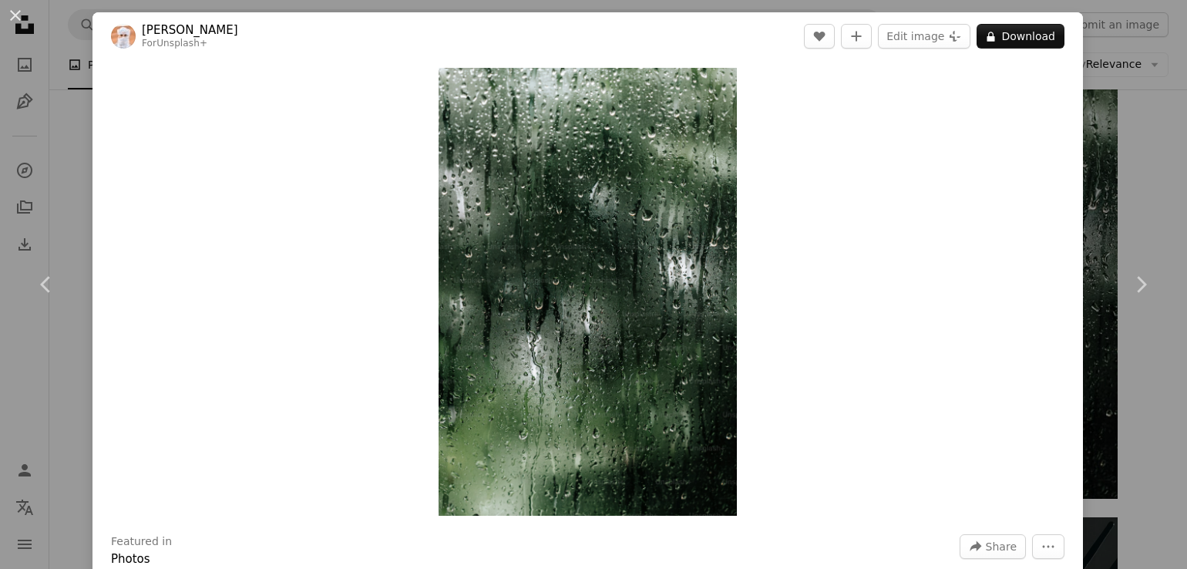
click at [621, 242] on img "Zoom in on this image" at bounding box center [588, 292] width 298 height 448
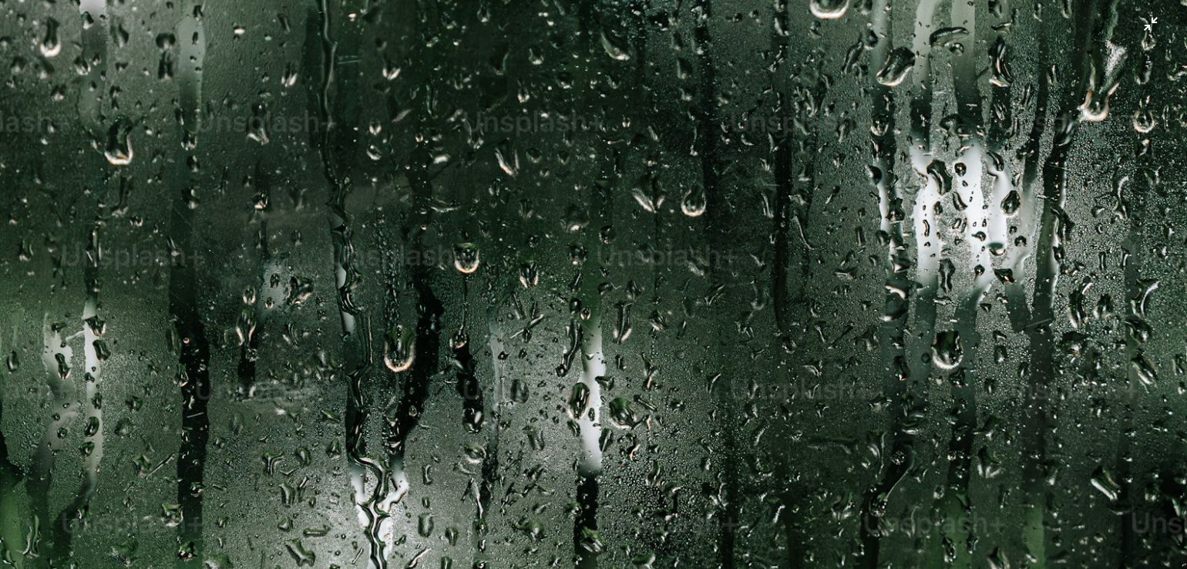
click at [722, 230] on img "Zoom out on this image" at bounding box center [593, 301] width 1189 height 1783
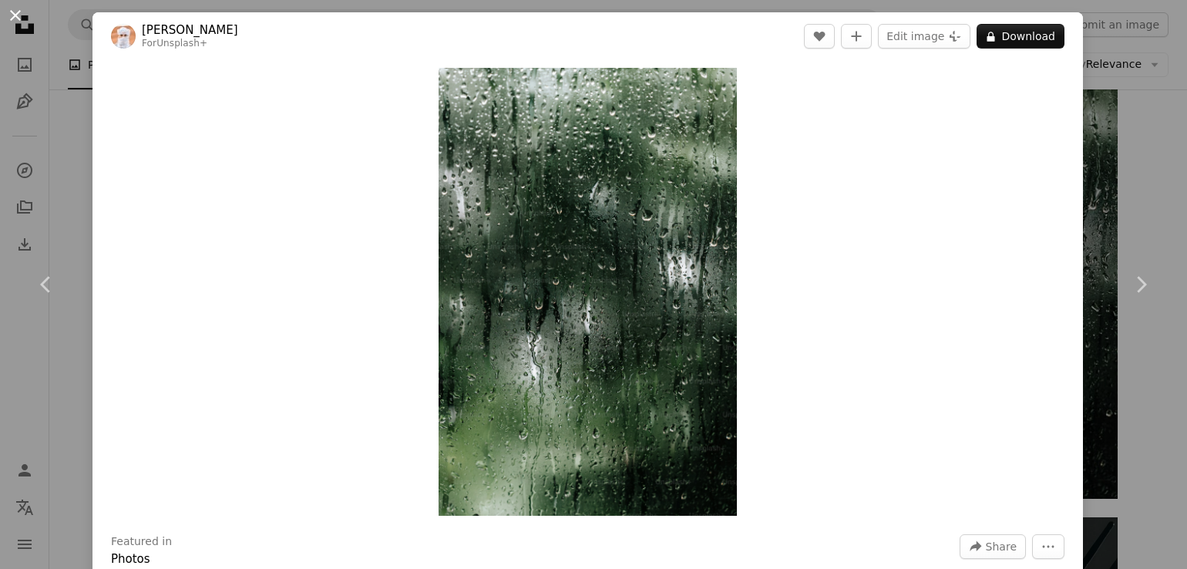
click at [14, 15] on button "An X shape" at bounding box center [15, 15] width 19 height 19
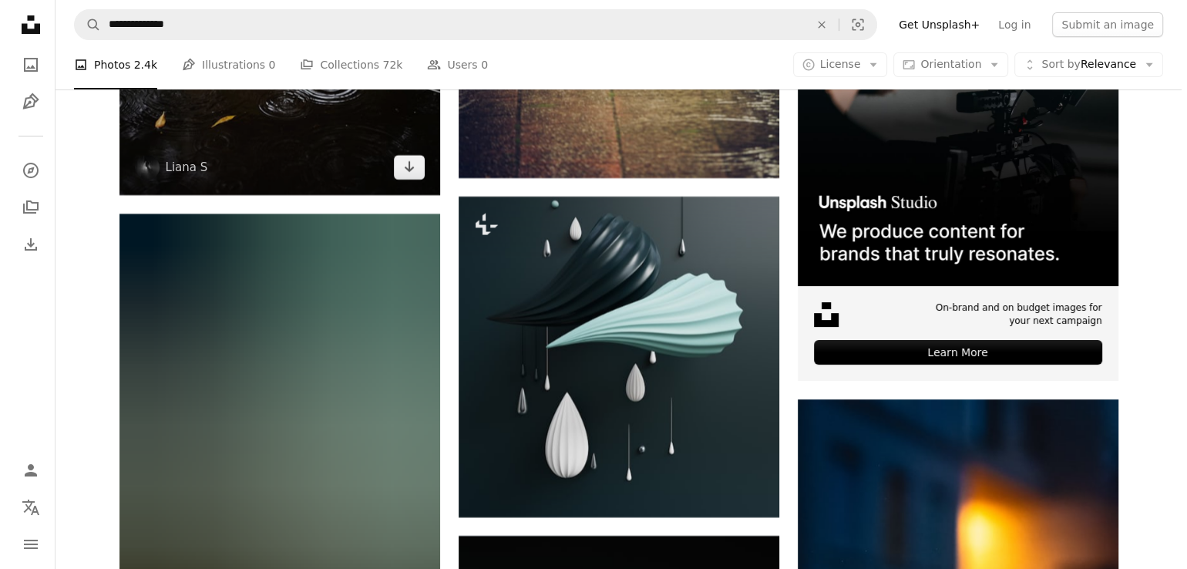
scroll to position [6411, 0]
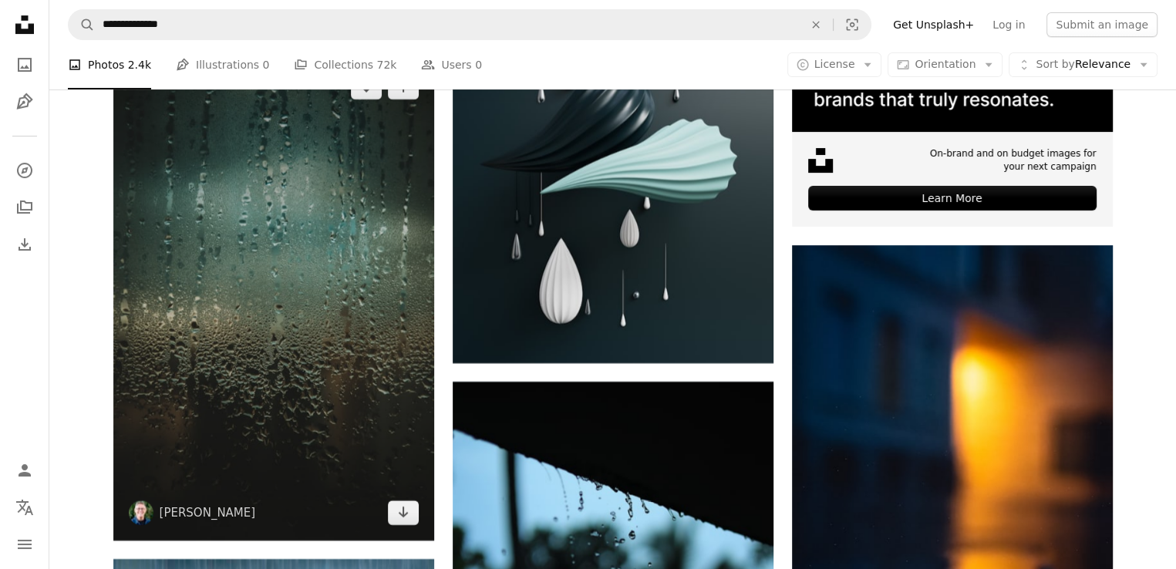
click at [296, 434] on img at bounding box center [273, 299] width 321 height 481
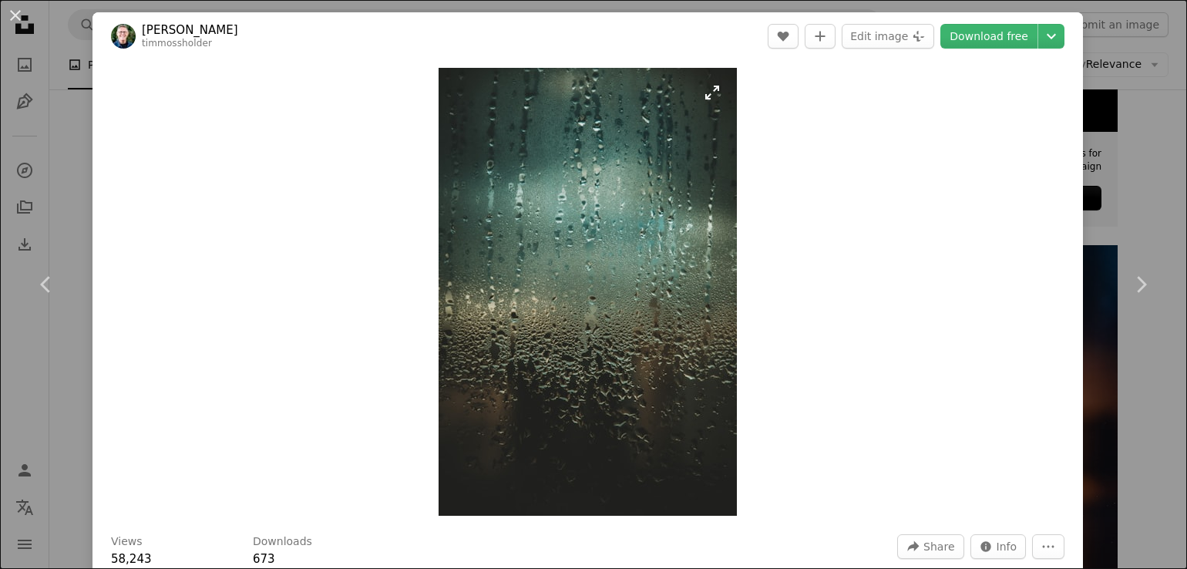
click at [706, 96] on img "Zoom in on this image" at bounding box center [588, 292] width 298 height 448
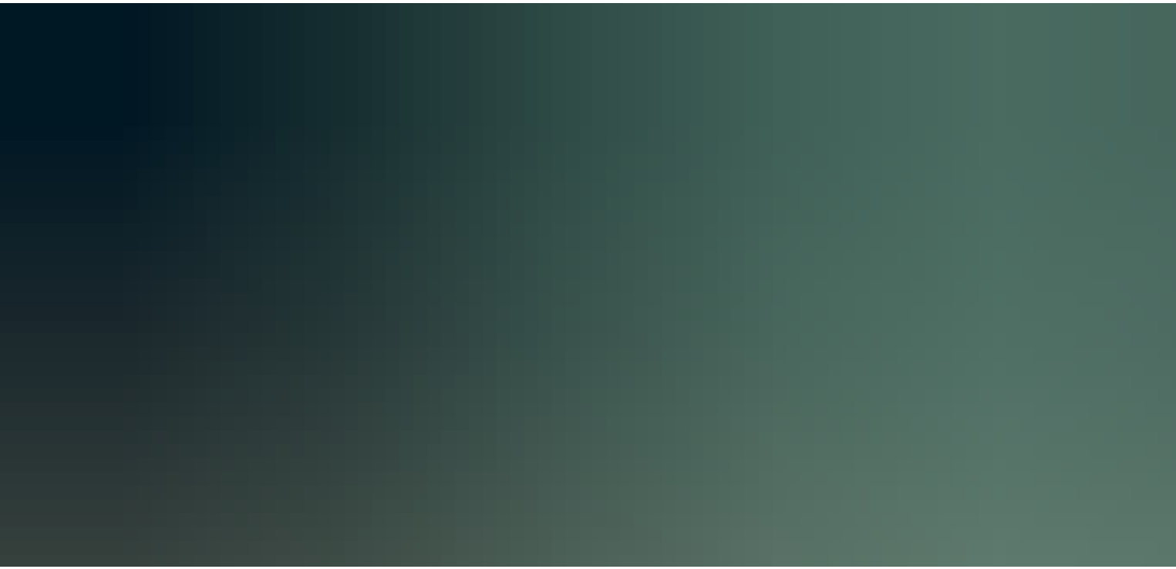
scroll to position [590, 0]
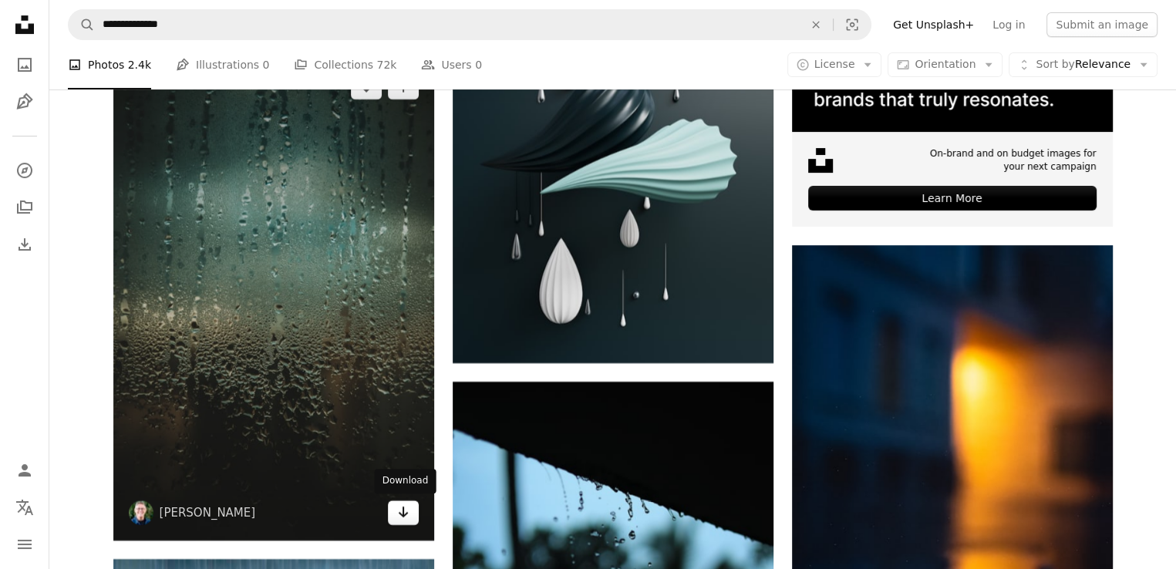
click at [412, 510] on link "Arrow pointing down" at bounding box center [403, 512] width 31 height 25
